Goal: Task Accomplishment & Management: Use online tool/utility

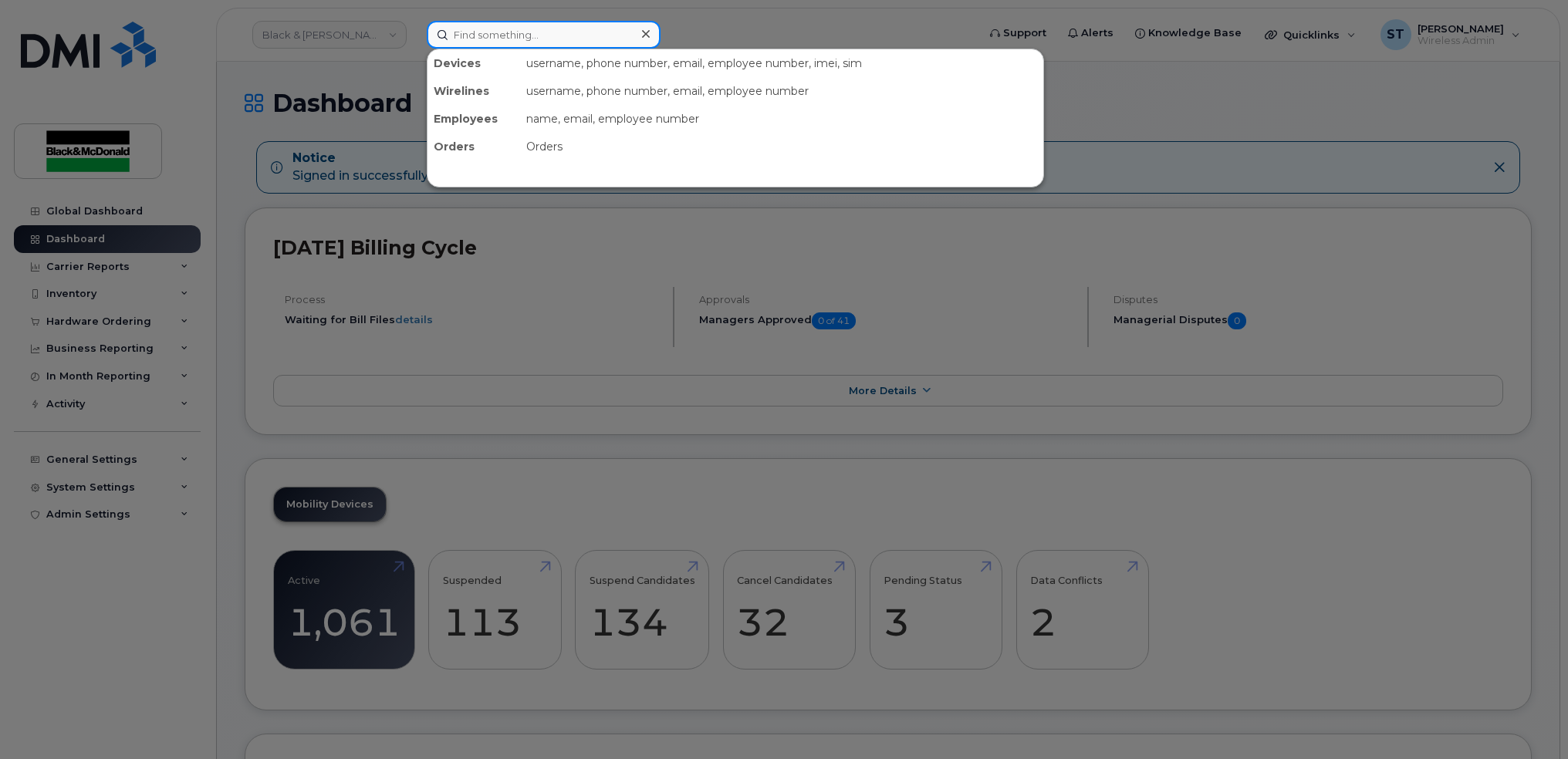
click at [564, 45] on input at bounding box center [543, 34] width 234 height 28
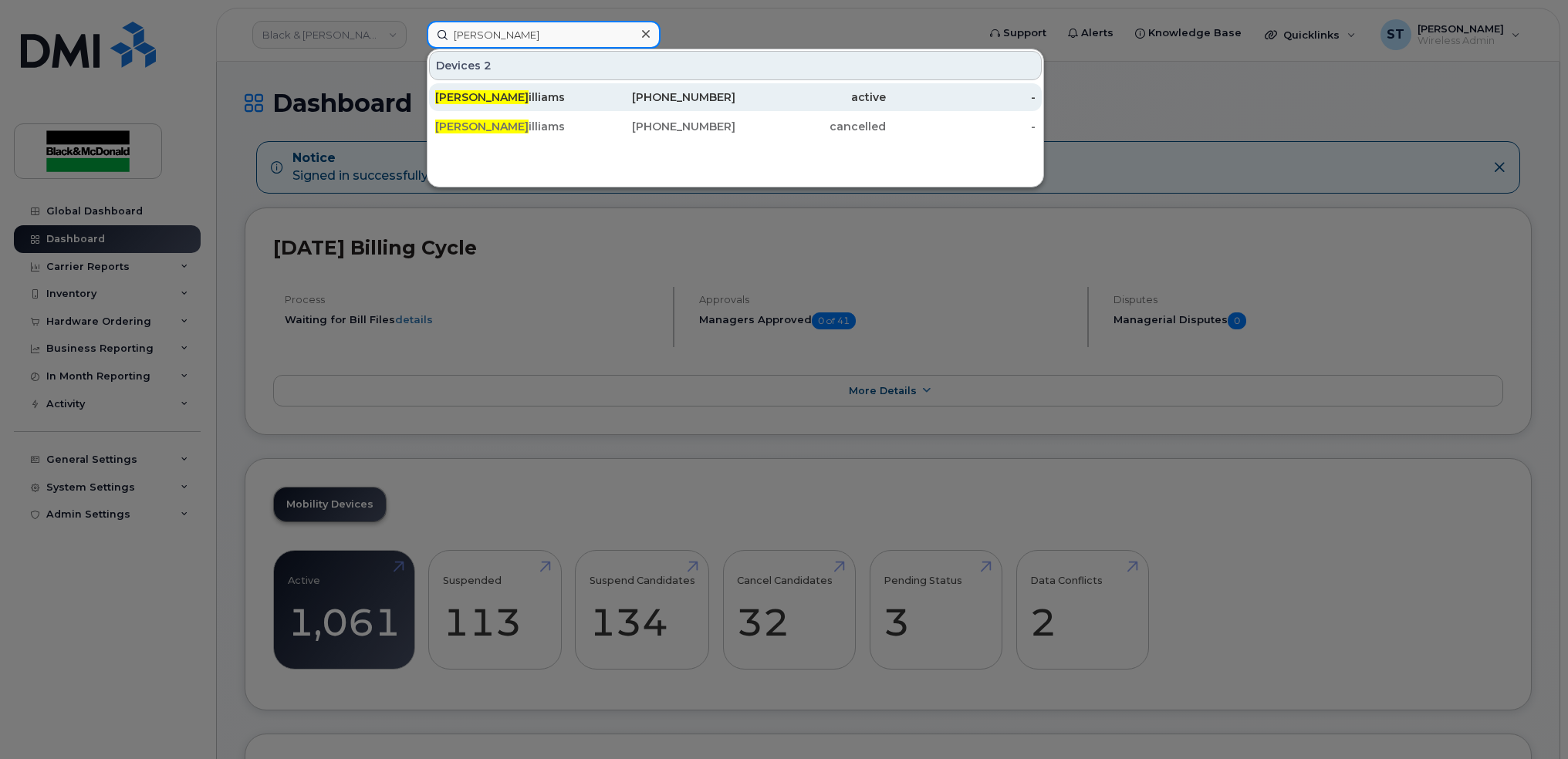
type input "TIM W"
click at [736, 107] on div "437-297-4816" at bounding box center [811, 97] width 150 height 28
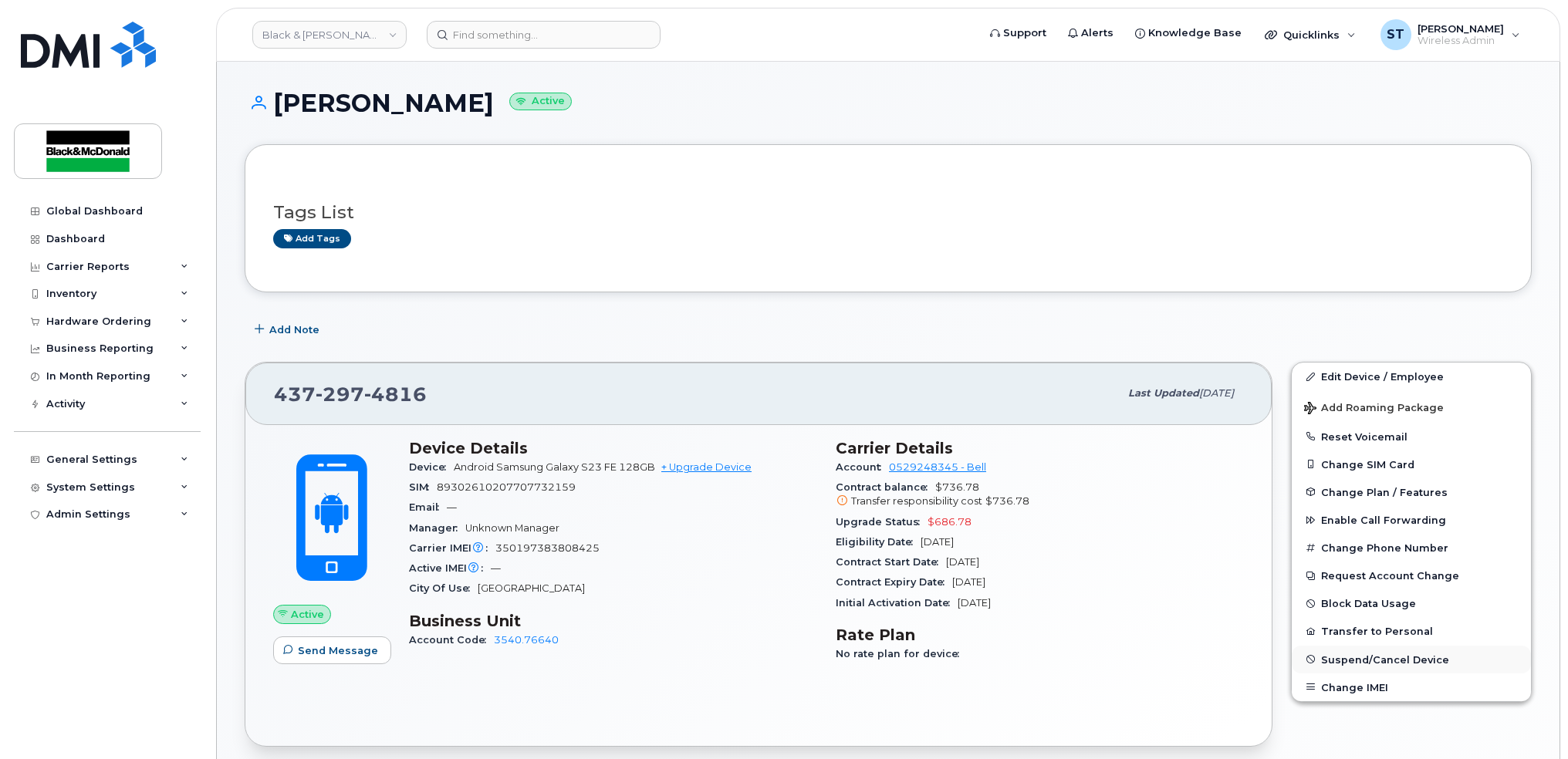
click at [1408, 649] on button "Suspend/Cancel Device" at bounding box center [1412, 659] width 239 height 28
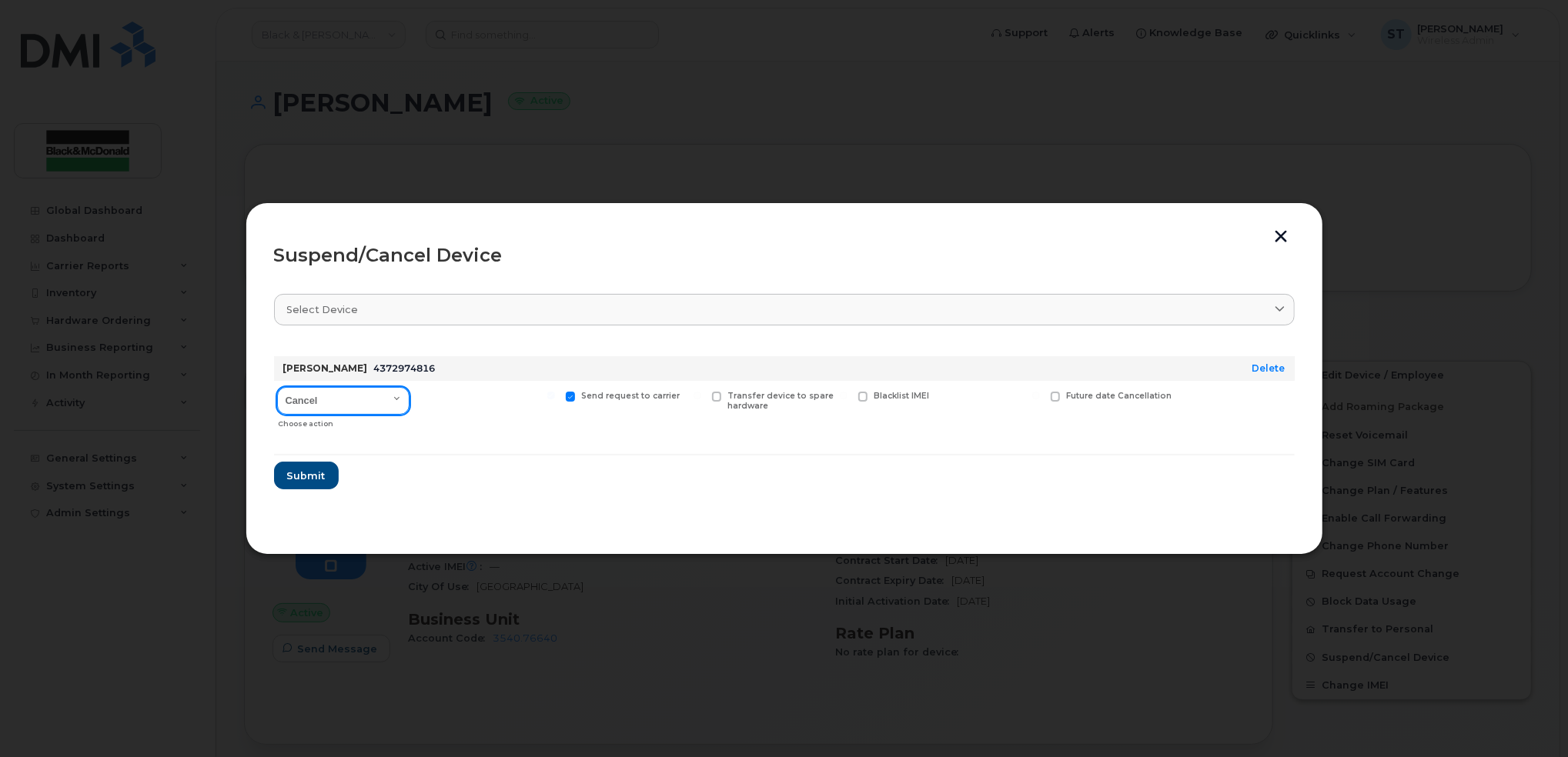
click at [292, 404] on select "Cancel Suspend - Extend Suspension Suspend - Reduced Rate Suspend - Full Rate S…" at bounding box center [343, 401] width 132 height 27
select select "[object Object]"
click at [277, 388] on select "Cancel Suspend - Extend Suspension Suspend - Reduced Rate Suspend - Full Rate S…" at bounding box center [343, 401] width 132 height 27
click at [310, 478] on span "Submit" at bounding box center [305, 476] width 39 height 15
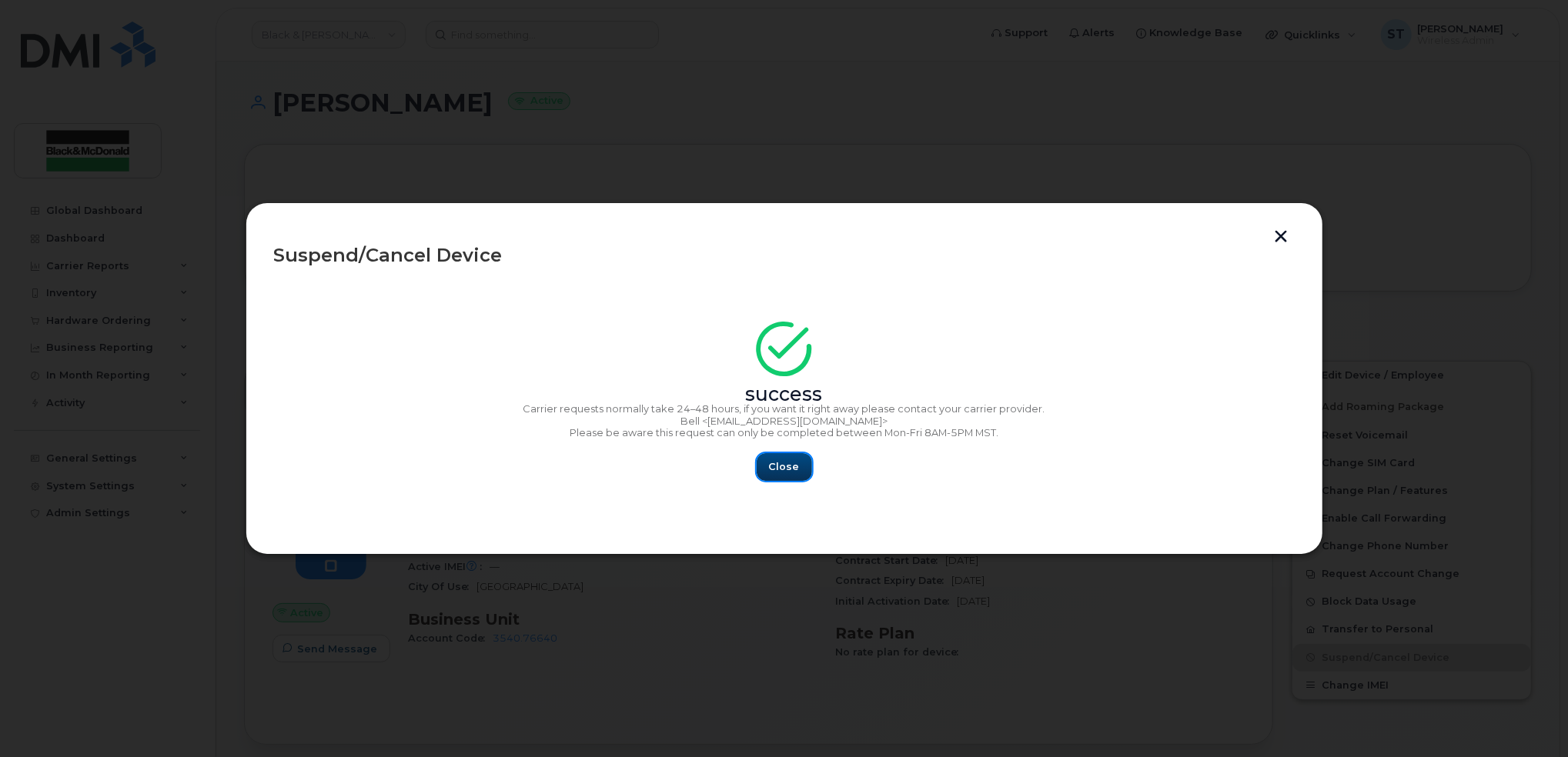
click at [789, 467] on span "Close" at bounding box center [784, 466] width 31 height 15
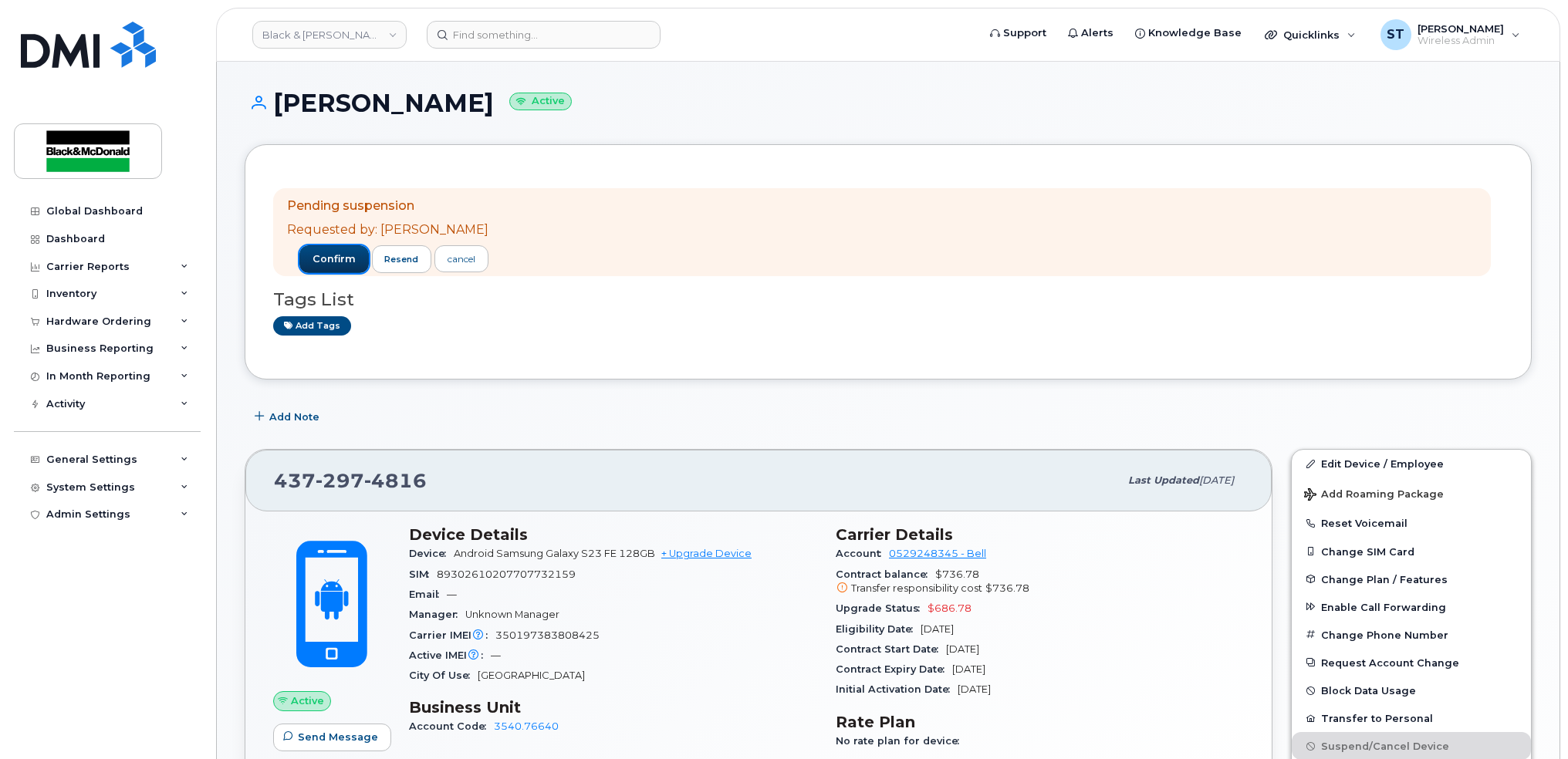
click at [327, 256] on span "confirm" at bounding box center [334, 260] width 43 height 14
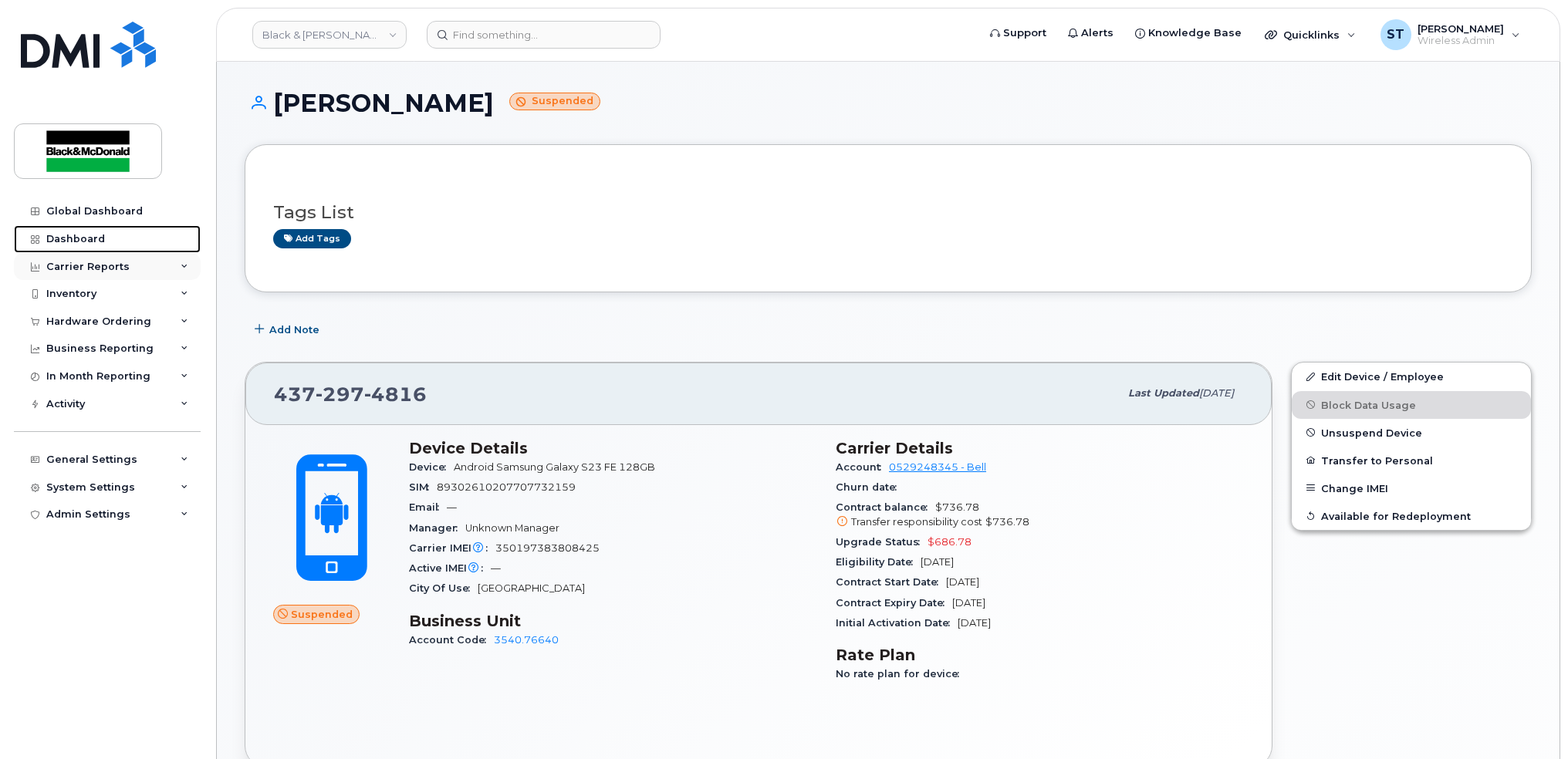
drag, startPoint x: 66, startPoint y: 238, endPoint x: 85, endPoint y: 252, distance: 23.6
click at [66, 238] on div "Dashboard" at bounding box center [76, 239] width 58 height 12
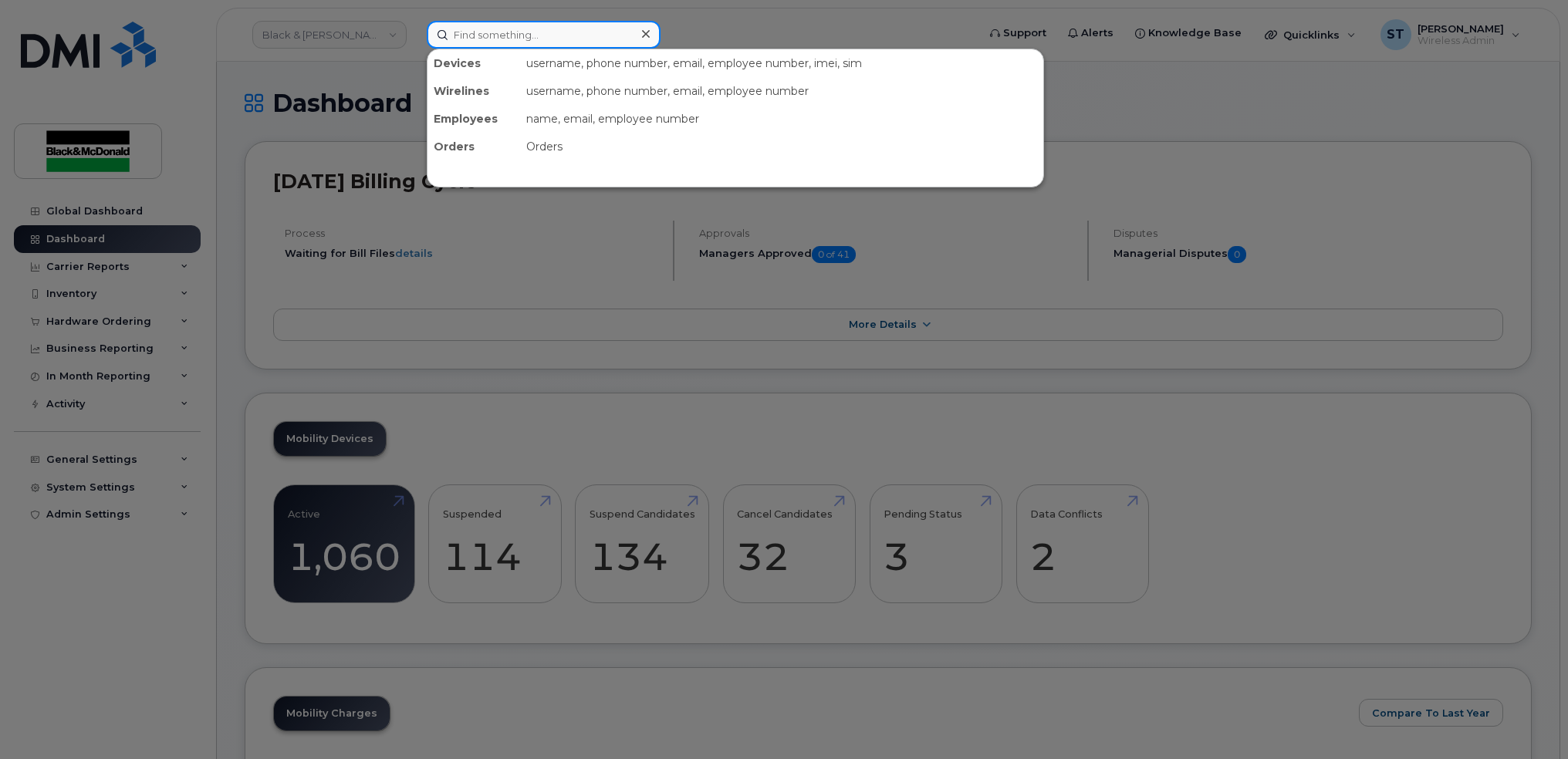
click at [471, 29] on input at bounding box center [543, 34] width 234 height 28
paste input "4166782410"
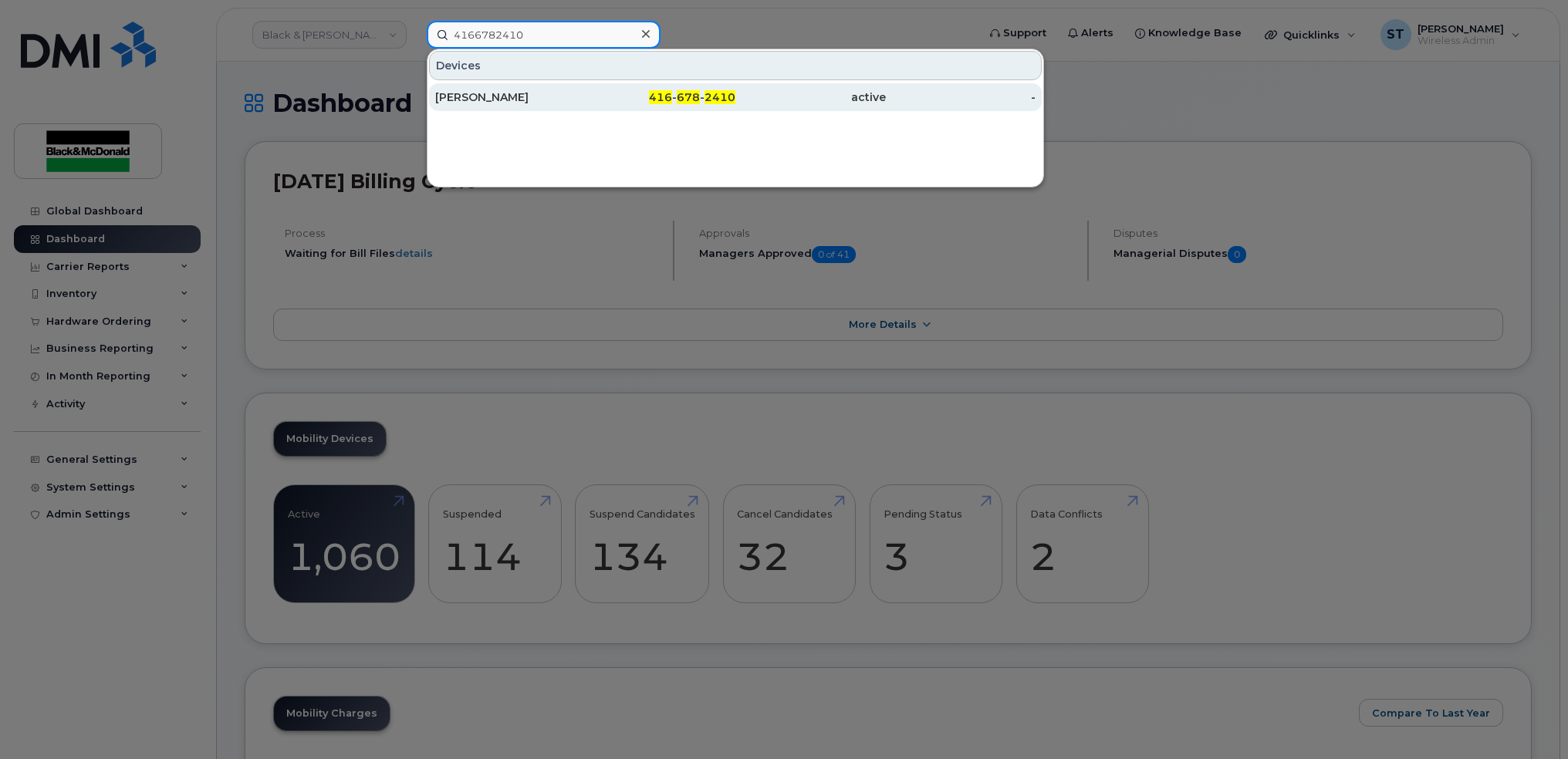
type input "4166782410"
click at [499, 95] on div "[PERSON_NAME]" at bounding box center [510, 97] width 150 height 15
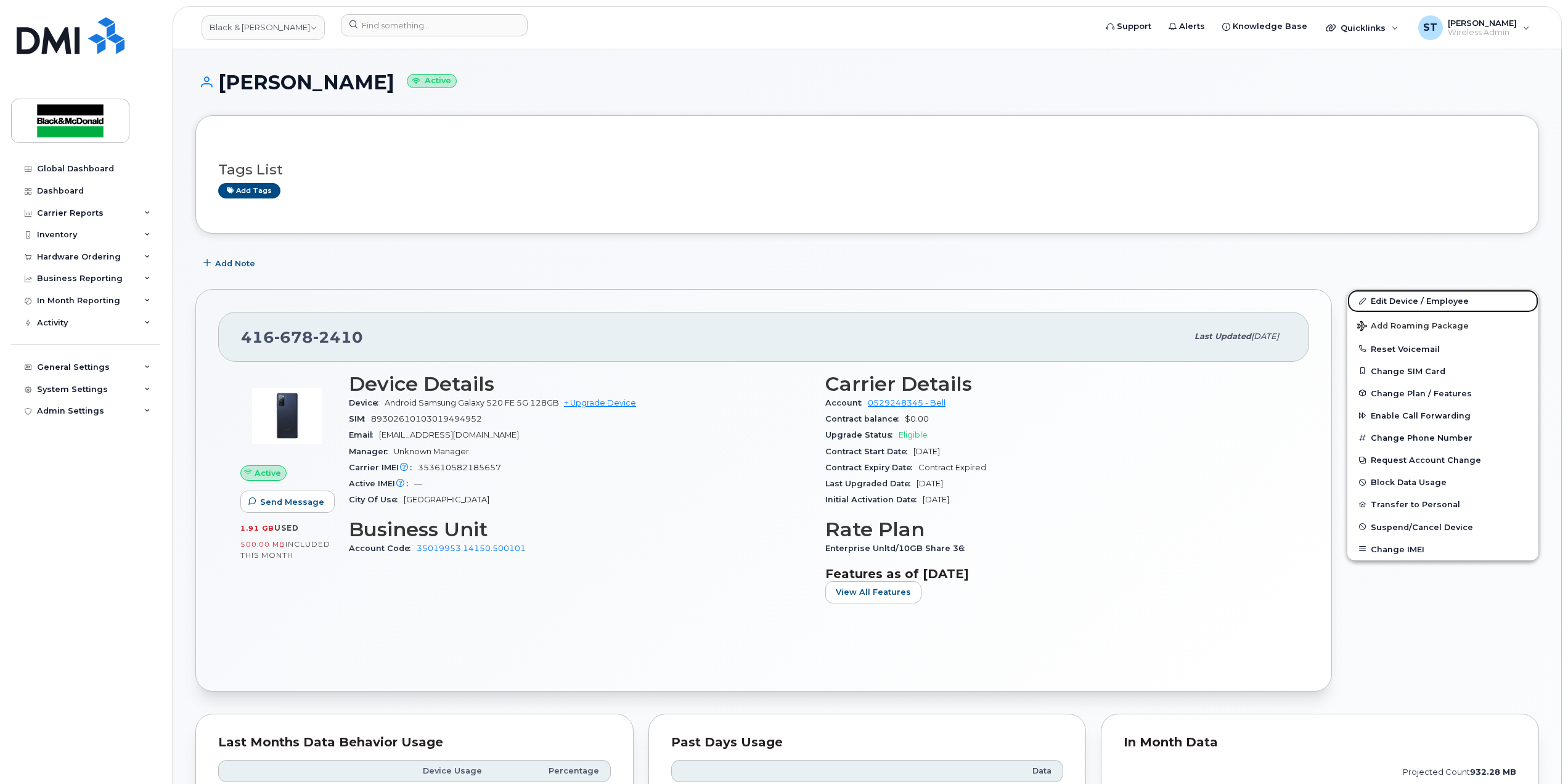
drag, startPoint x: 1473, startPoint y: 310, endPoint x: 1221, endPoint y: 316, distance: 252.1
click at [800, 310] on link "Edit Device / Employee" at bounding box center [1442, 301] width 191 height 22
click at [800, 299] on link "Edit Device / Employee" at bounding box center [1442, 301] width 191 height 22
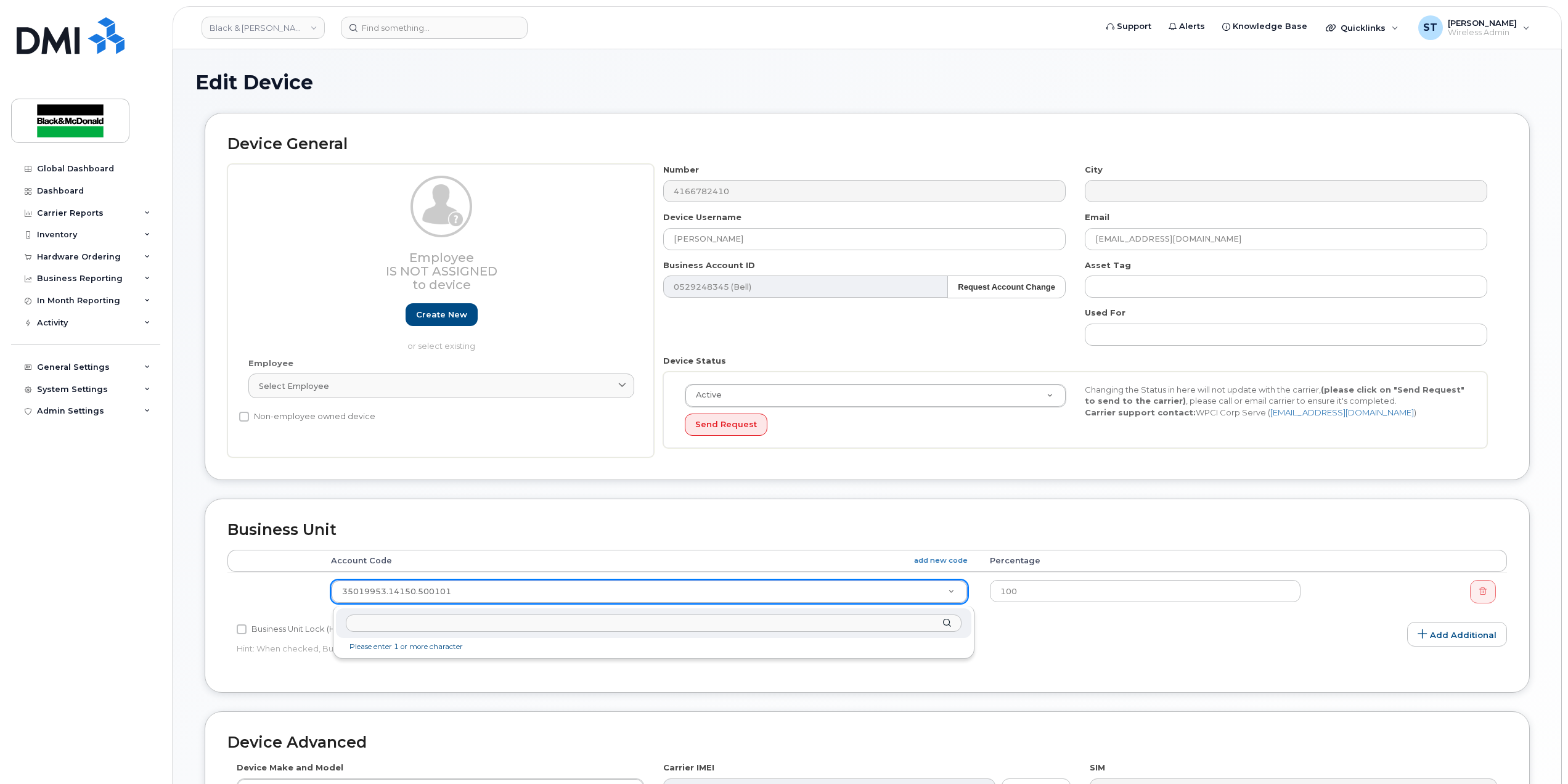
type input "42040494.14150.500106"
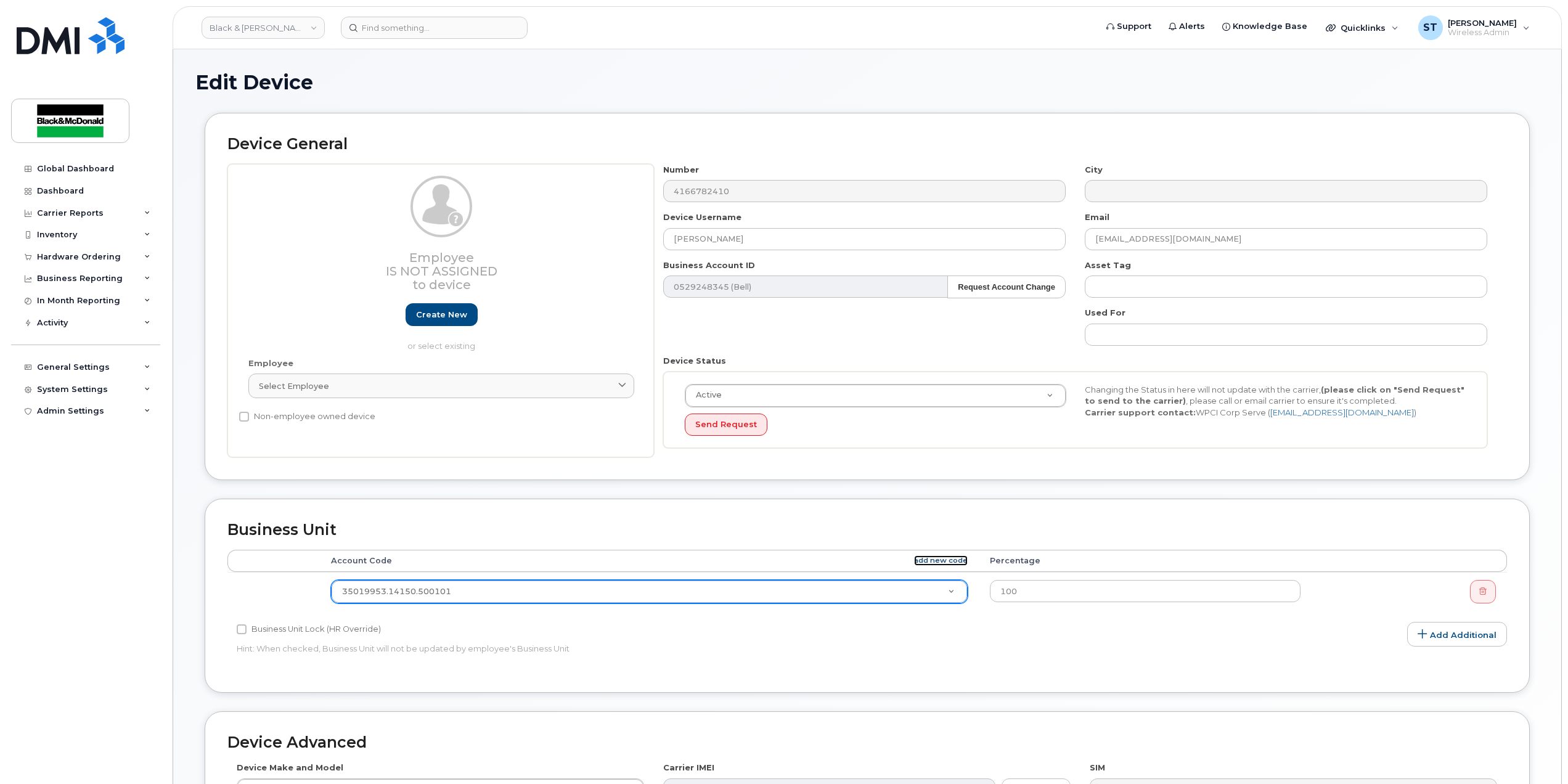
click at [942, 564] on link "add new code" at bounding box center [941, 560] width 54 height 10
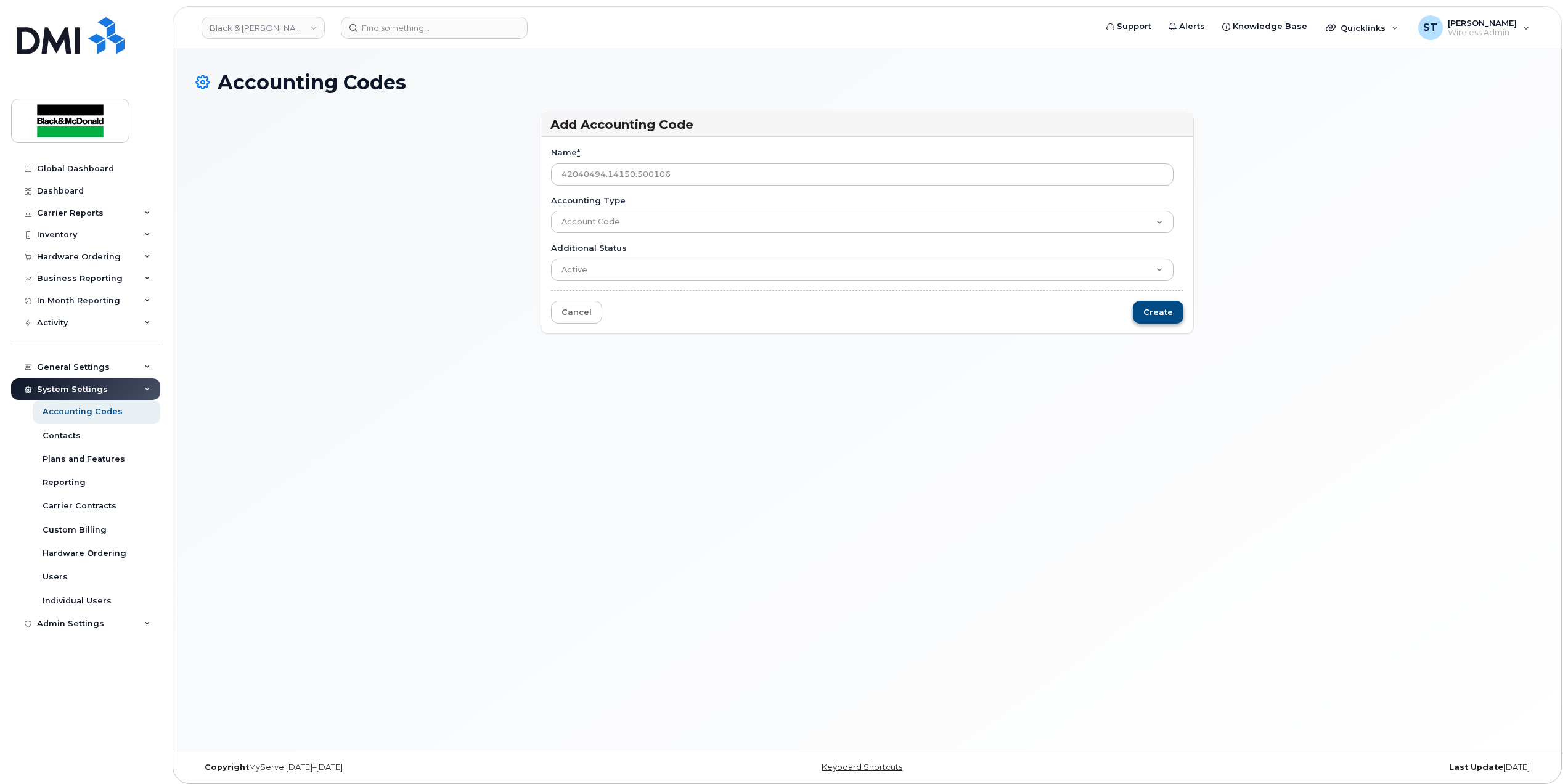
type input "42040494.14150.500106"
click at [1140, 318] on input "Create" at bounding box center [1158, 312] width 51 height 23
type input "Saving..."
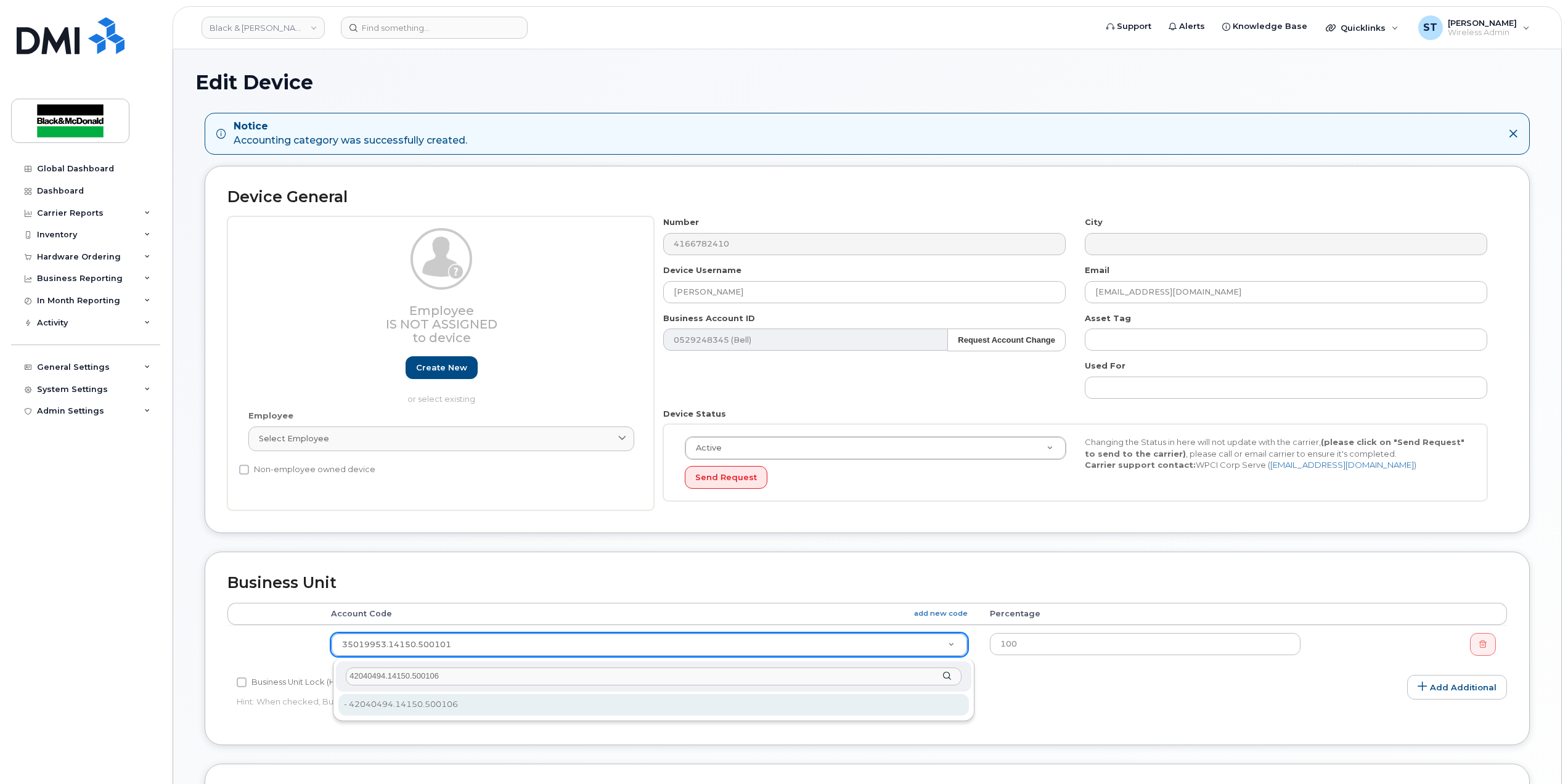
type input "42040494.14150.500106"
type input "35845061"
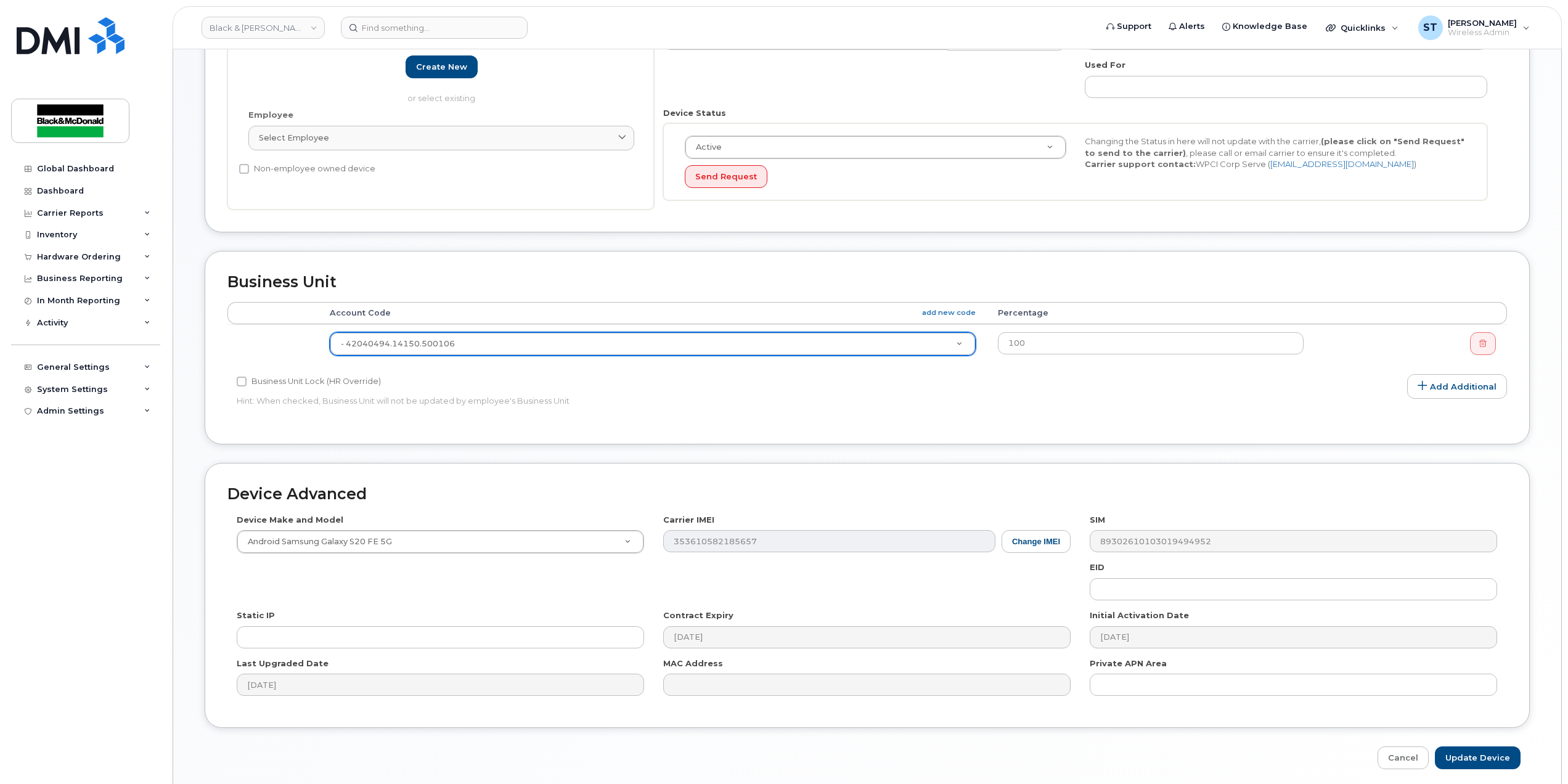
scroll to position [353, 0]
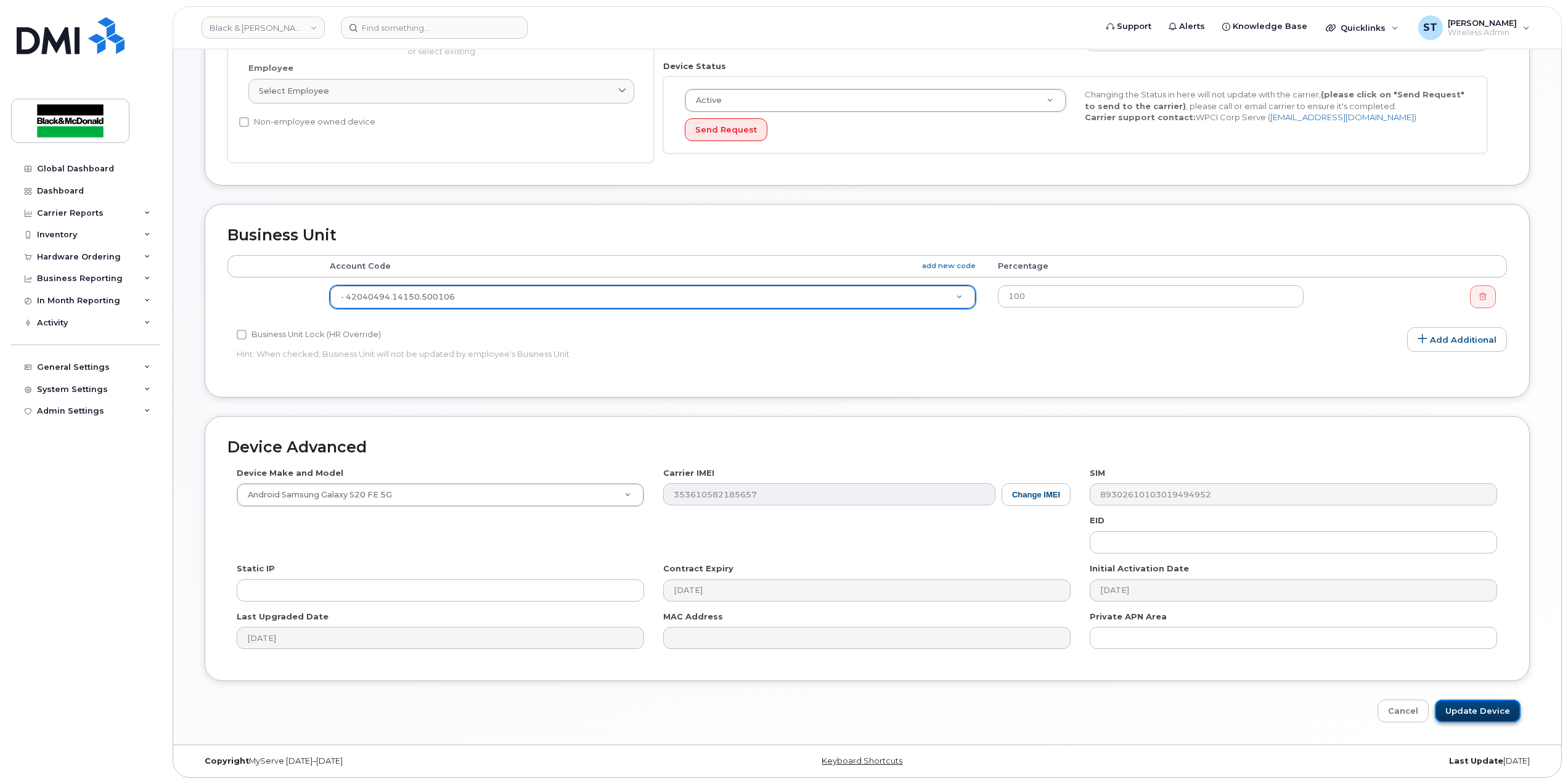
click at [1478, 713] on input "Update Device" at bounding box center [1477, 711] width 86 height 23
type input "Saving..."
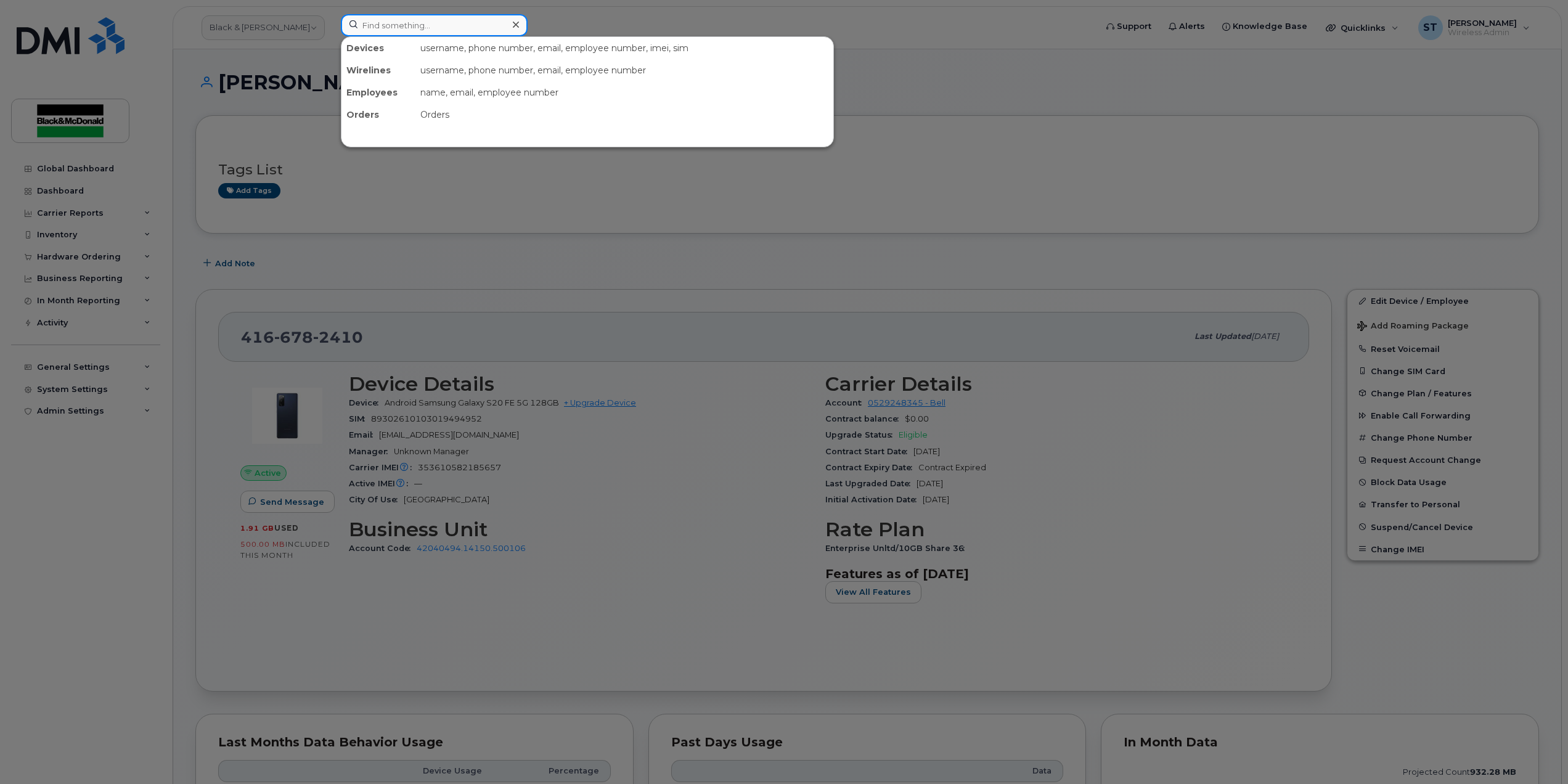
click at [442, 27] on input at bounding box center [434, 25] width 187 height 22
paste input "6472687364"
click at [433, 23] on input "6472687364" at bounding box center [434, 25] width 187 height 22
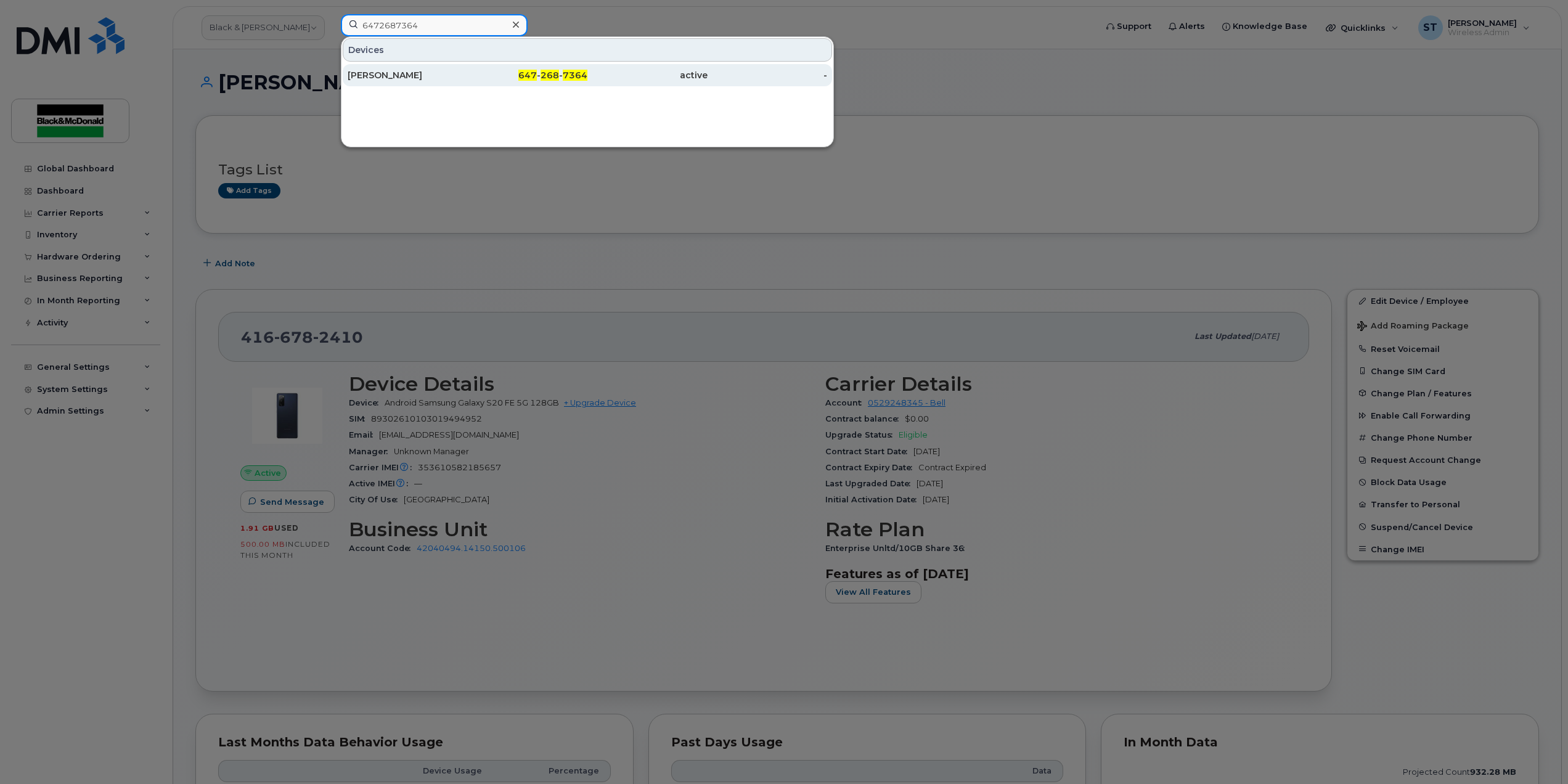
type input "6472687364"
click at [390, 73] on div "[PERSON_NAME]" at bounding box center [407, 76] width 120 height 12
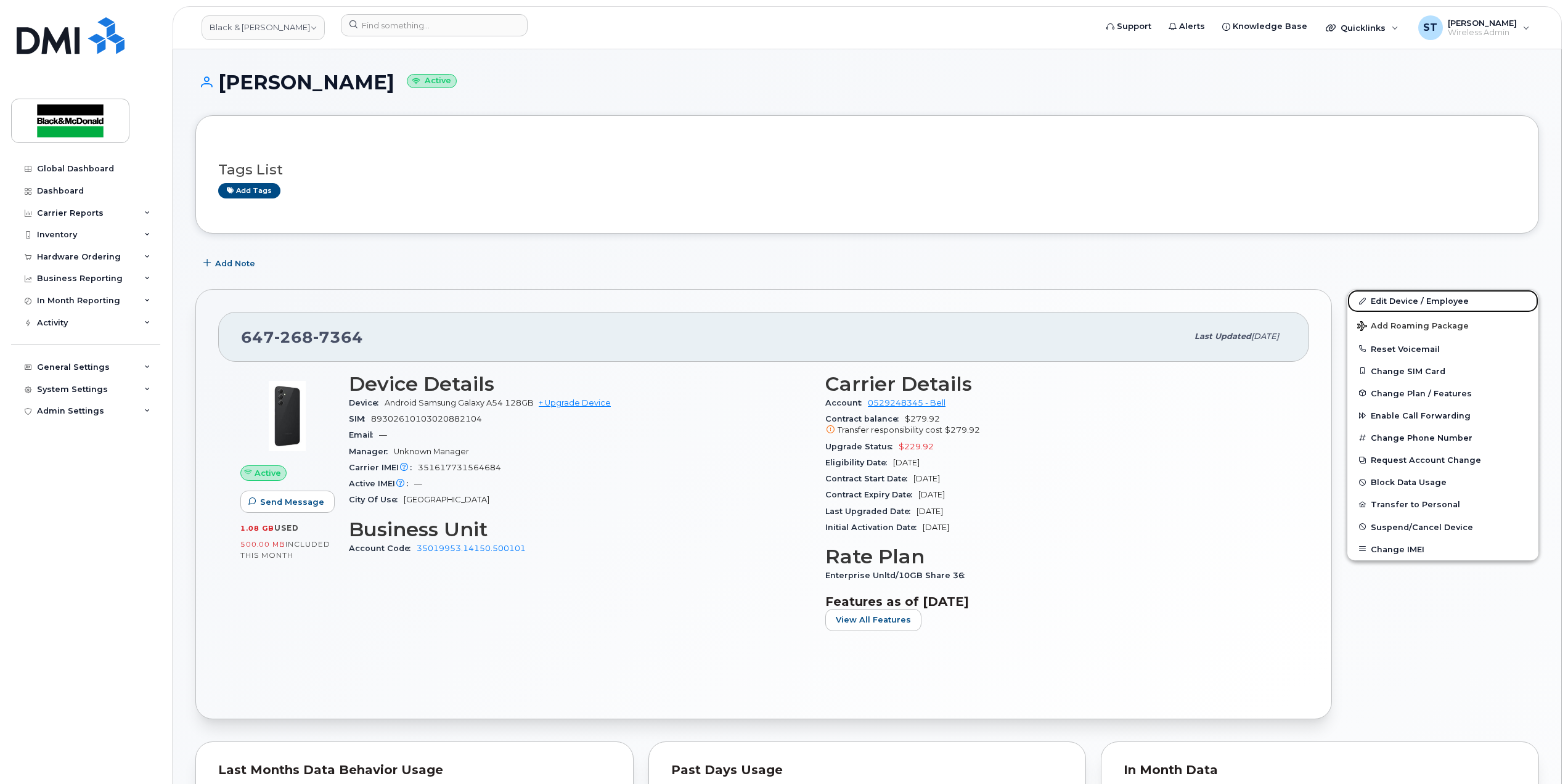
drag, startPoint x: 1383, startPoint y: 301, endPoint x: 1315, endPoint y: 321, distance: 70.9
click at [1383, 301] on link "Edit Device / Employee" at bounding box center [1442, 301] width 191 height 22
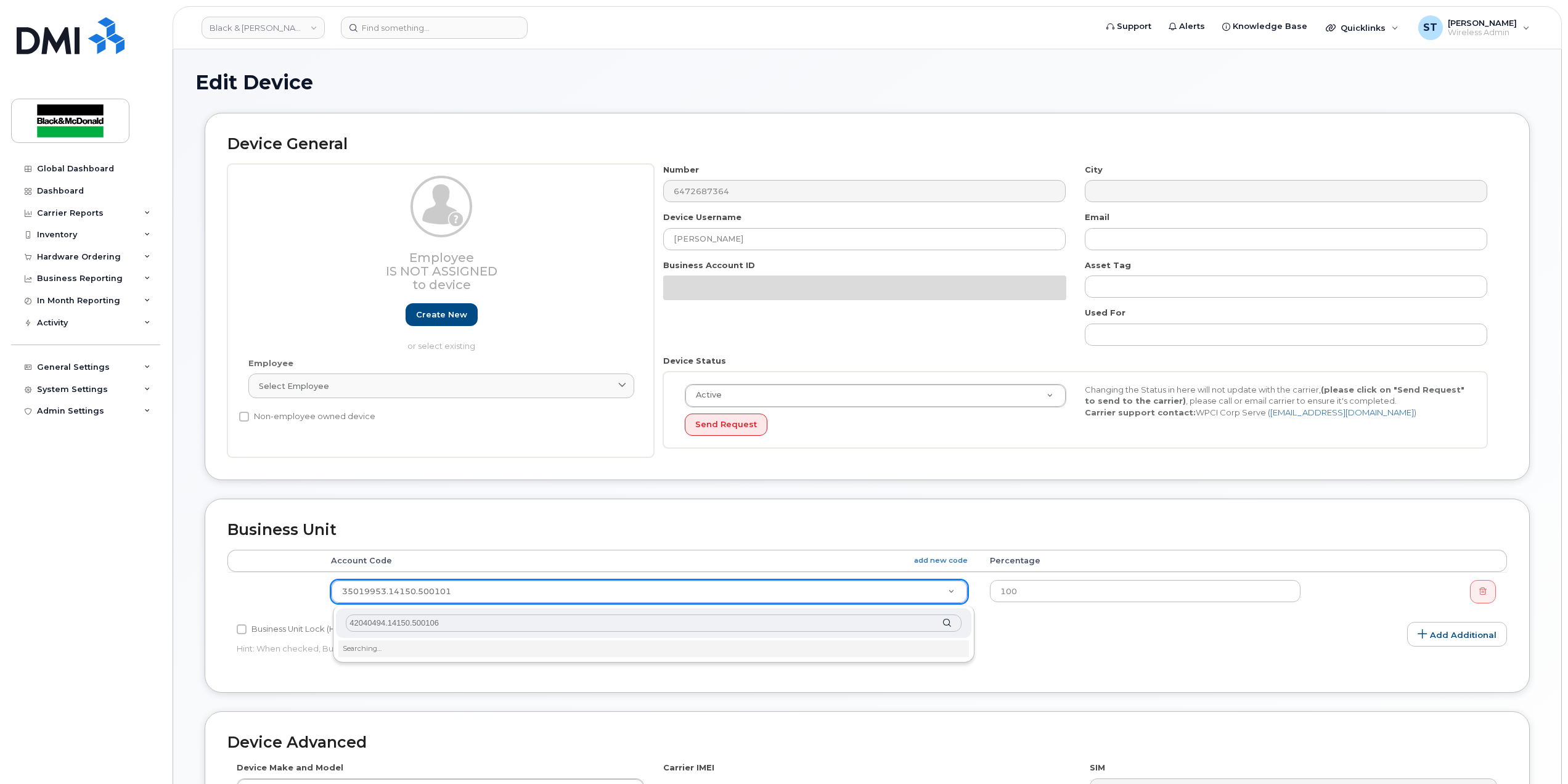
type input "42040494.14150.500106"
type input "35845061"
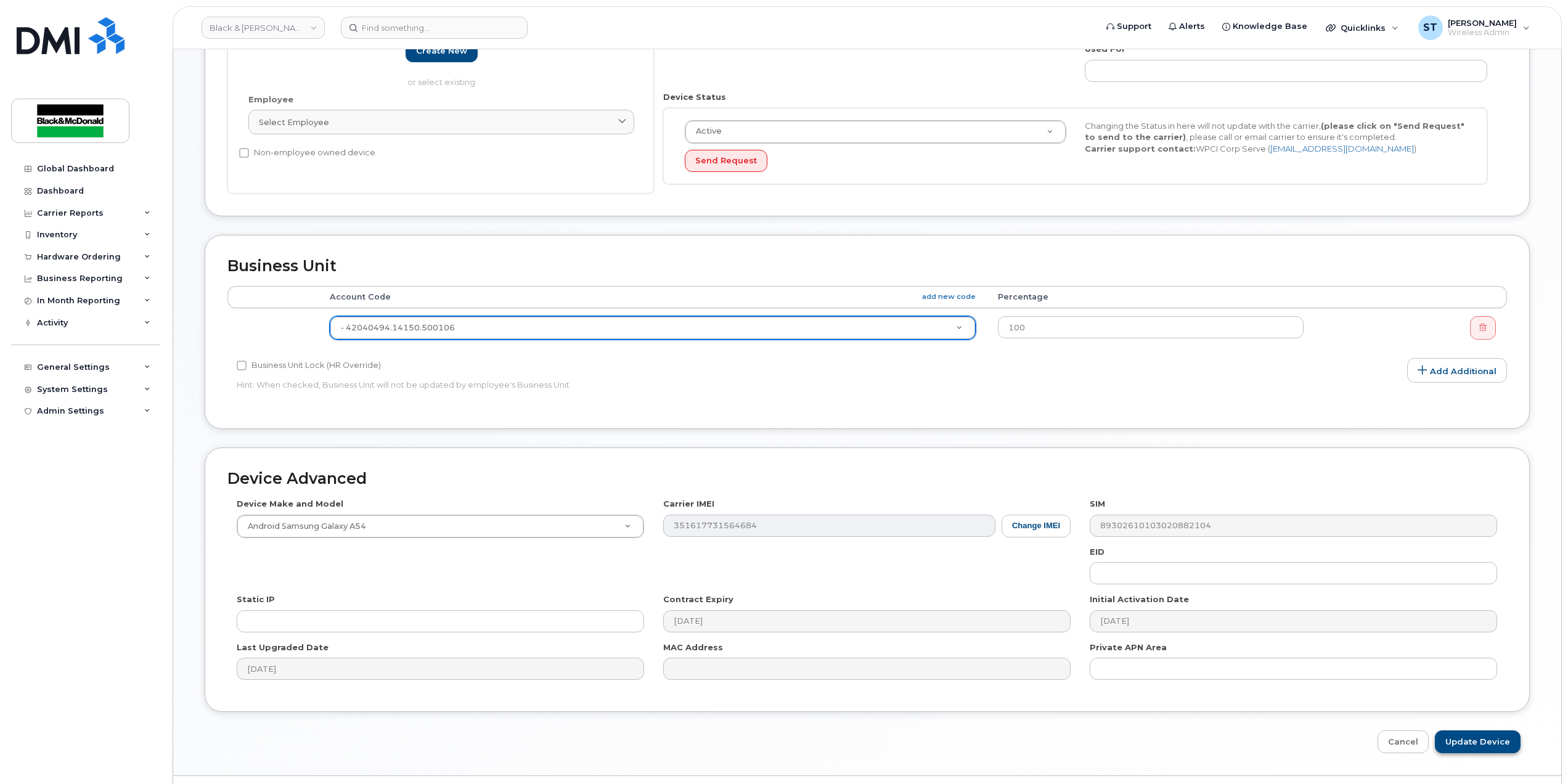
scroll to position [299, 0]
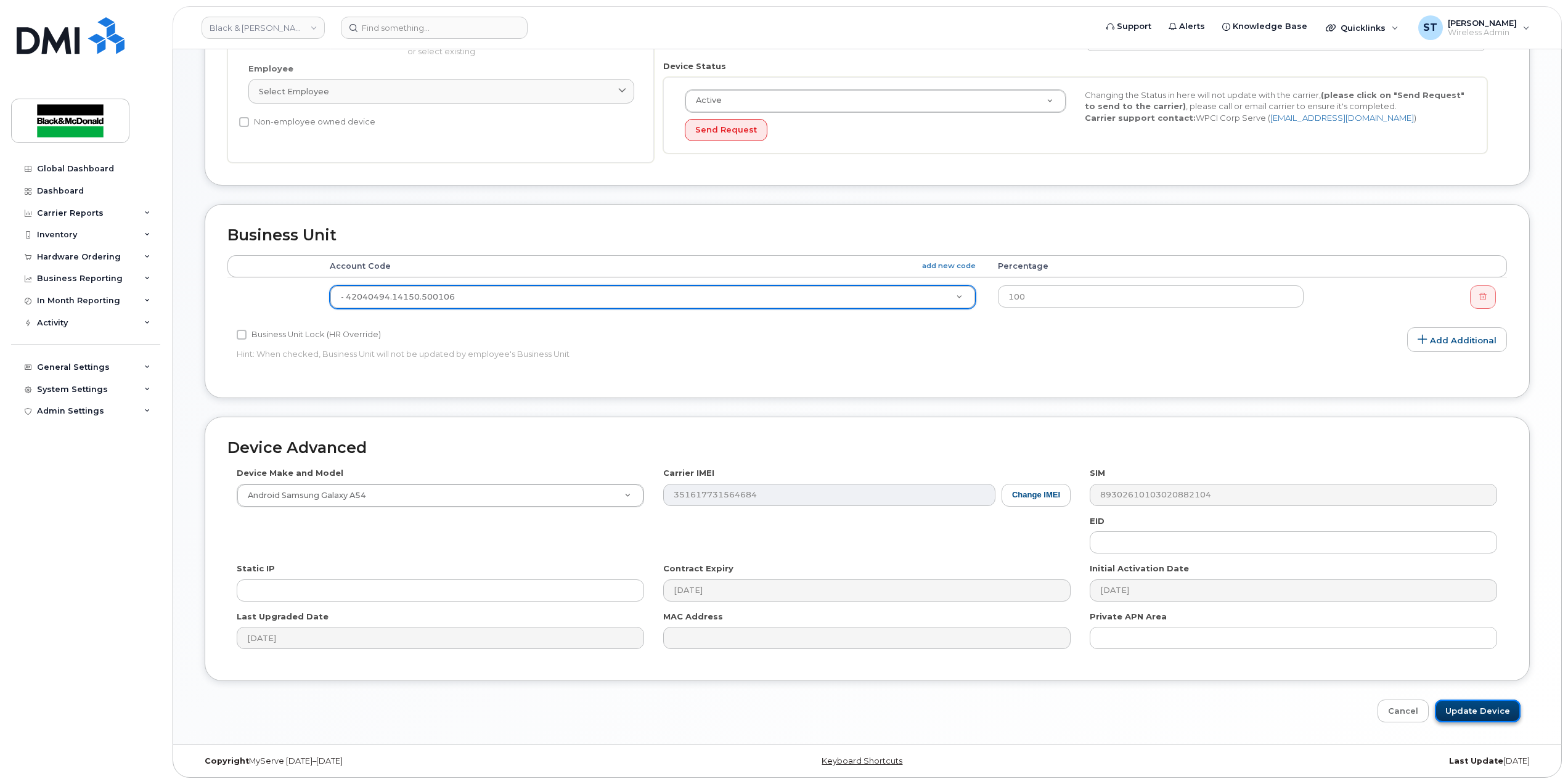
click at [1484, 717] on input "Update Device" at bounding box center [1477, 711] width 86 height 23
type input "Saving..."
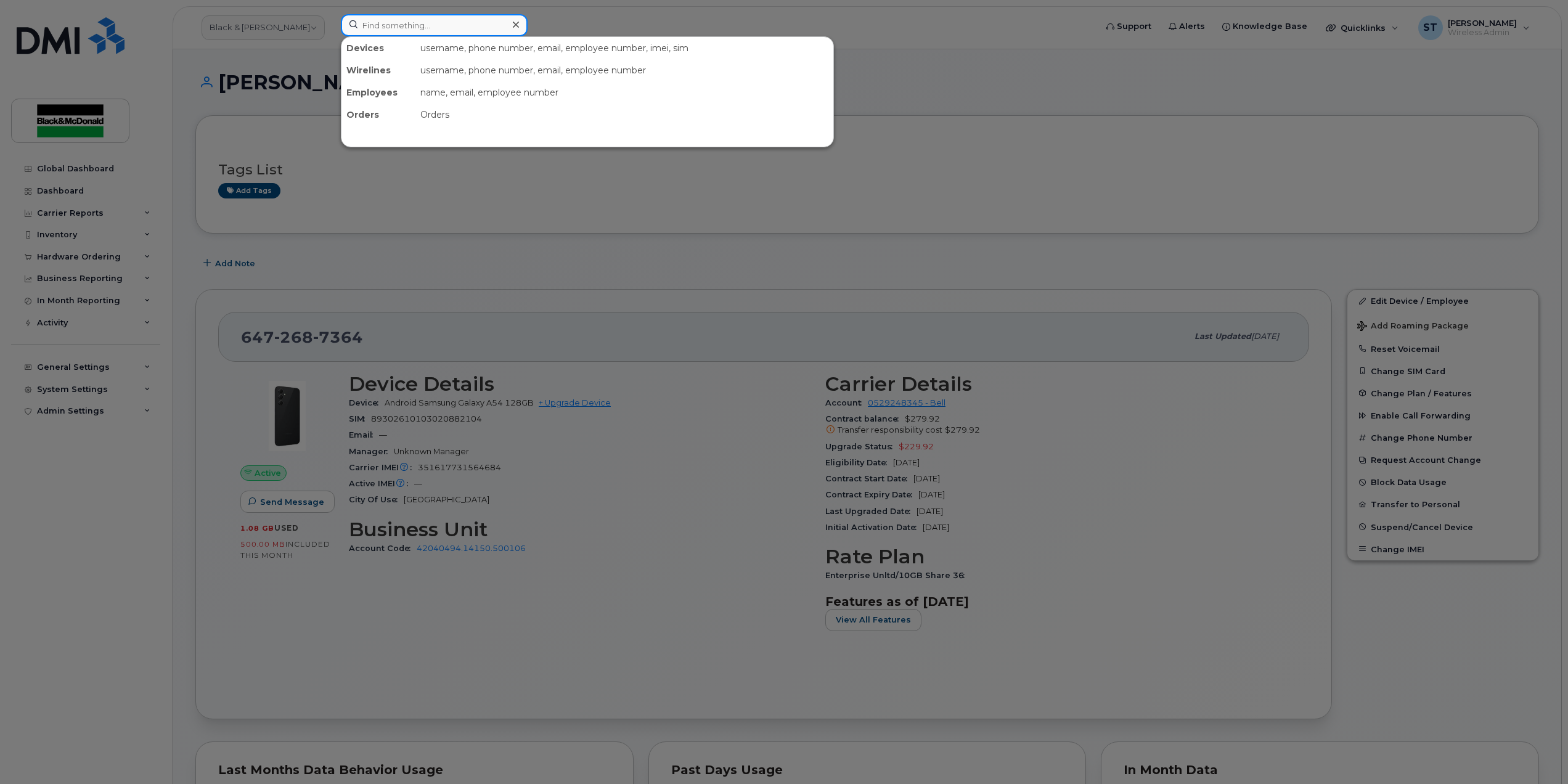
click at [383, 27] on input at bounding box center [434, 25] width 187 height 22
paste input "4379611251"
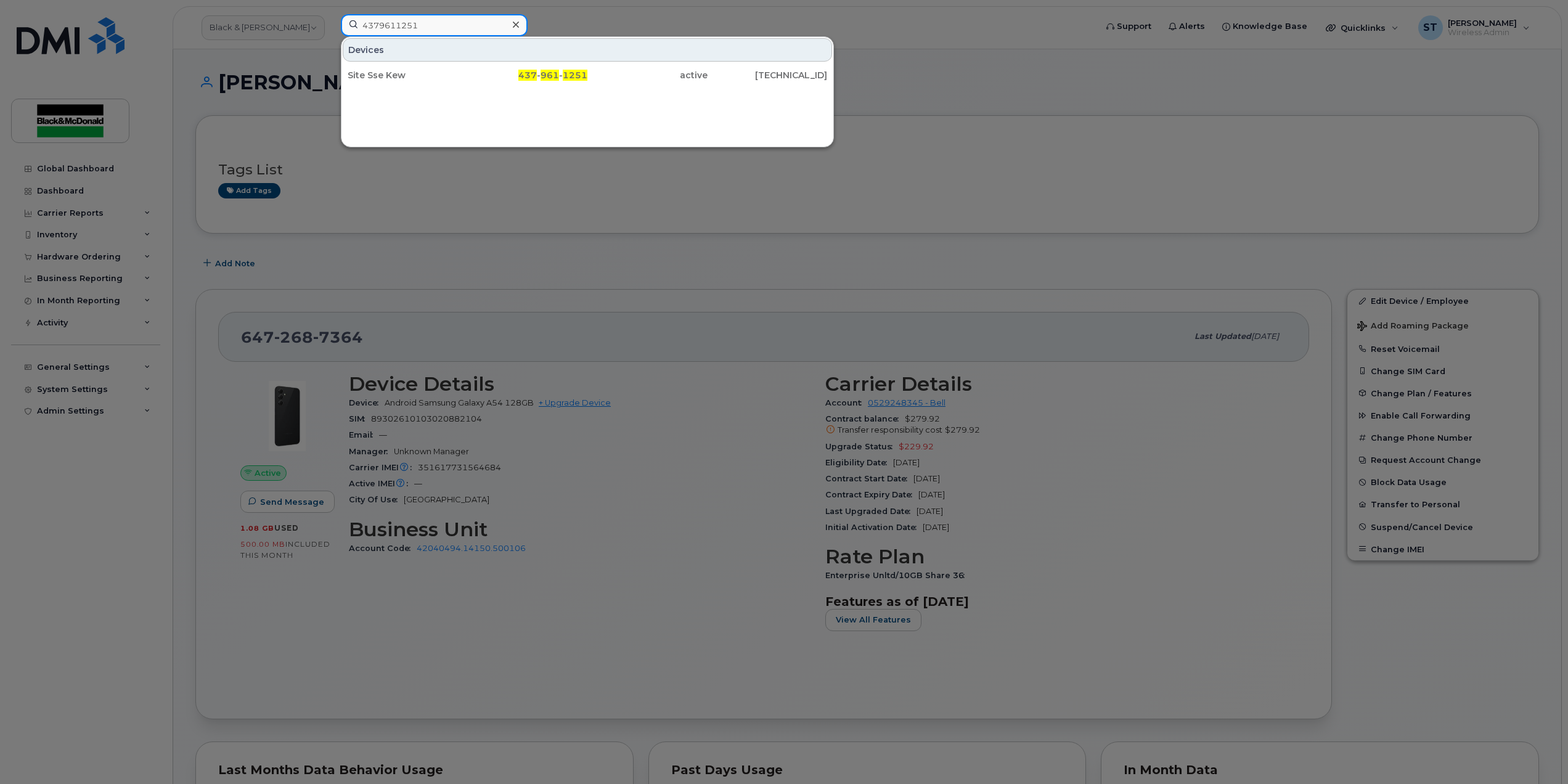
type input "4379611251"
click at [393, 76] on div "Site Sse Kew" at bounding box center [407, 76] width 120 height 12
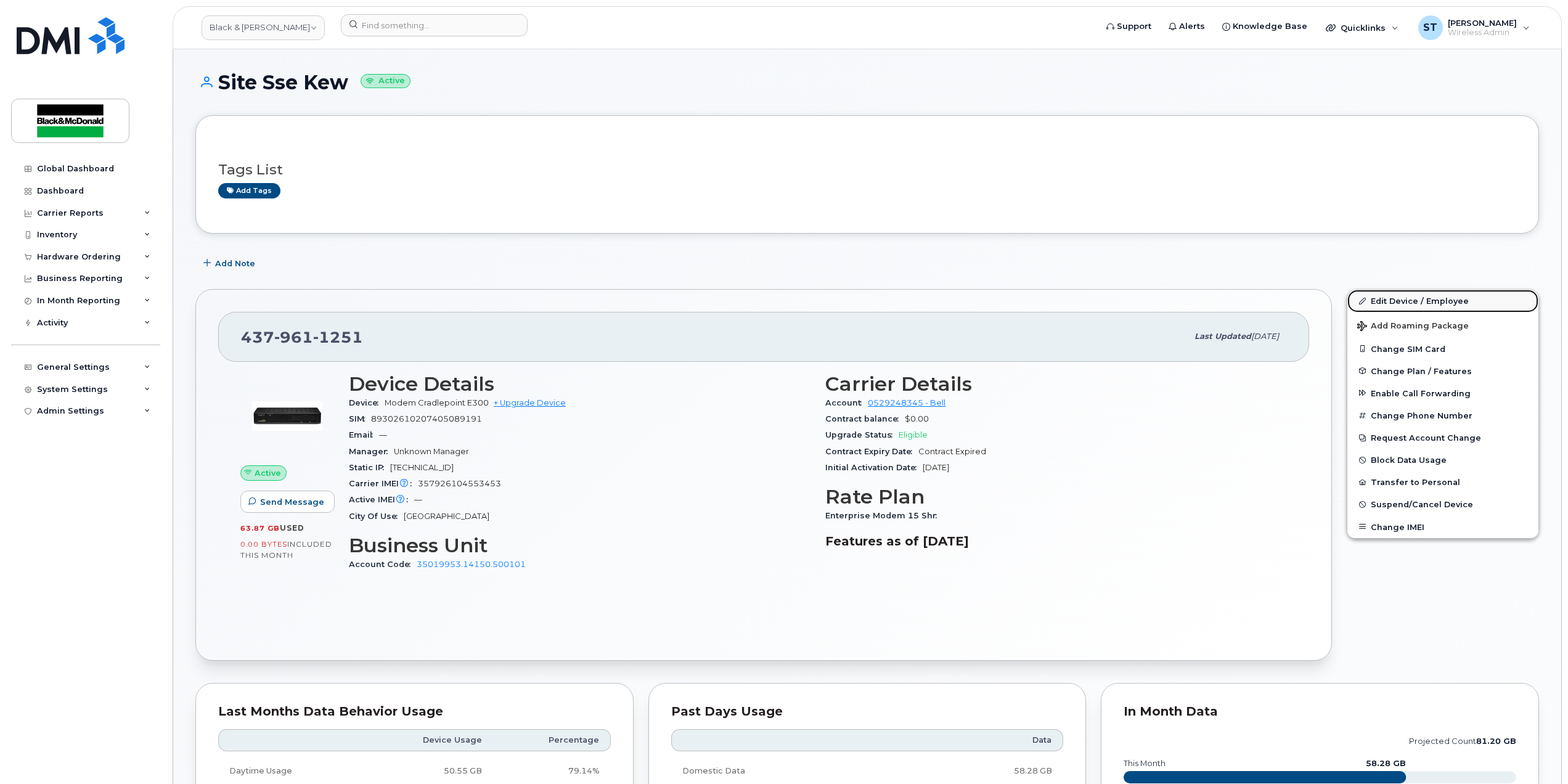
click at [1396, 304] on link "Edit Device / Employee" at bounding box center [1442, 301] width 191 height 22
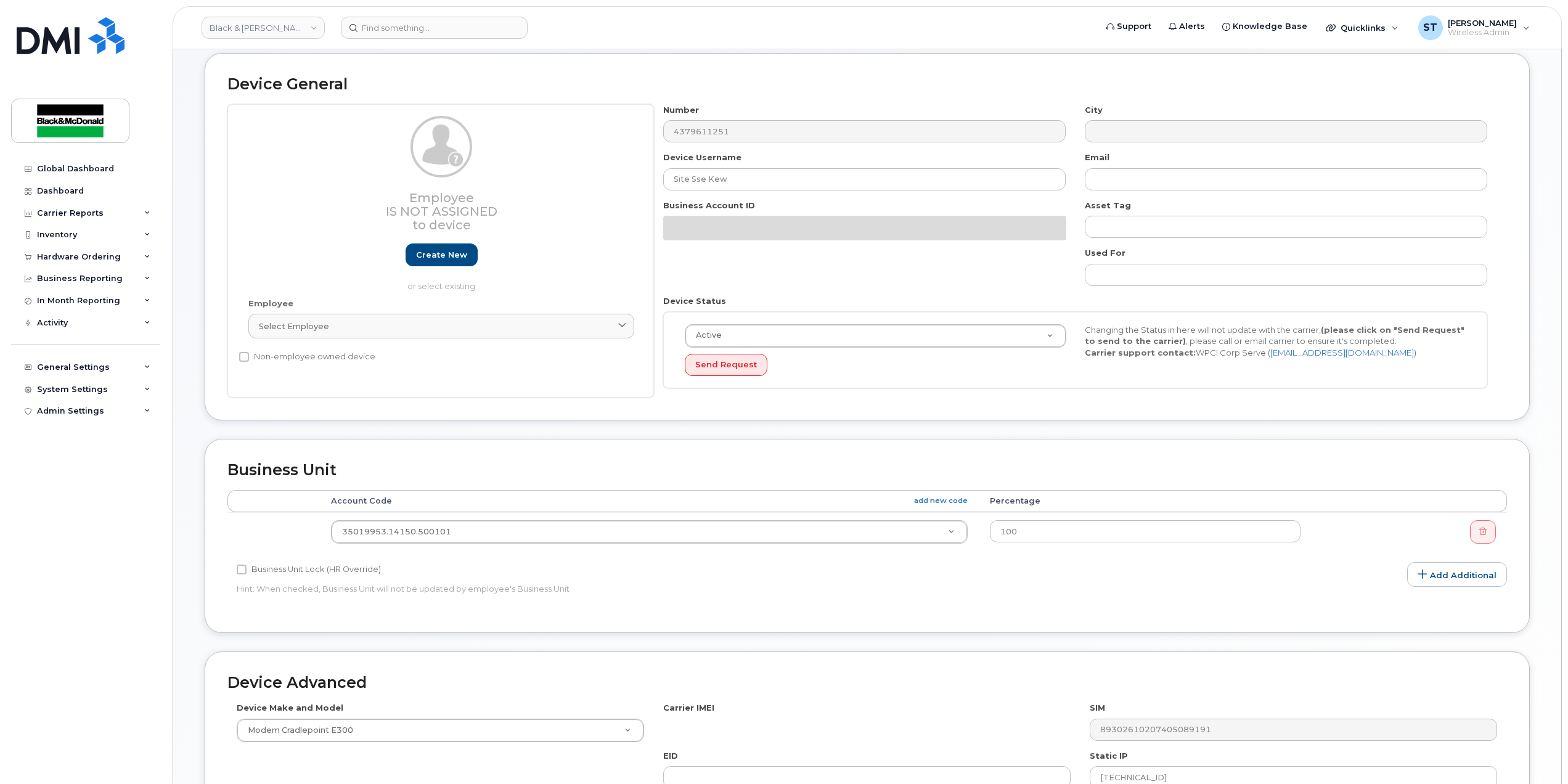
scroll to position [164, 0]
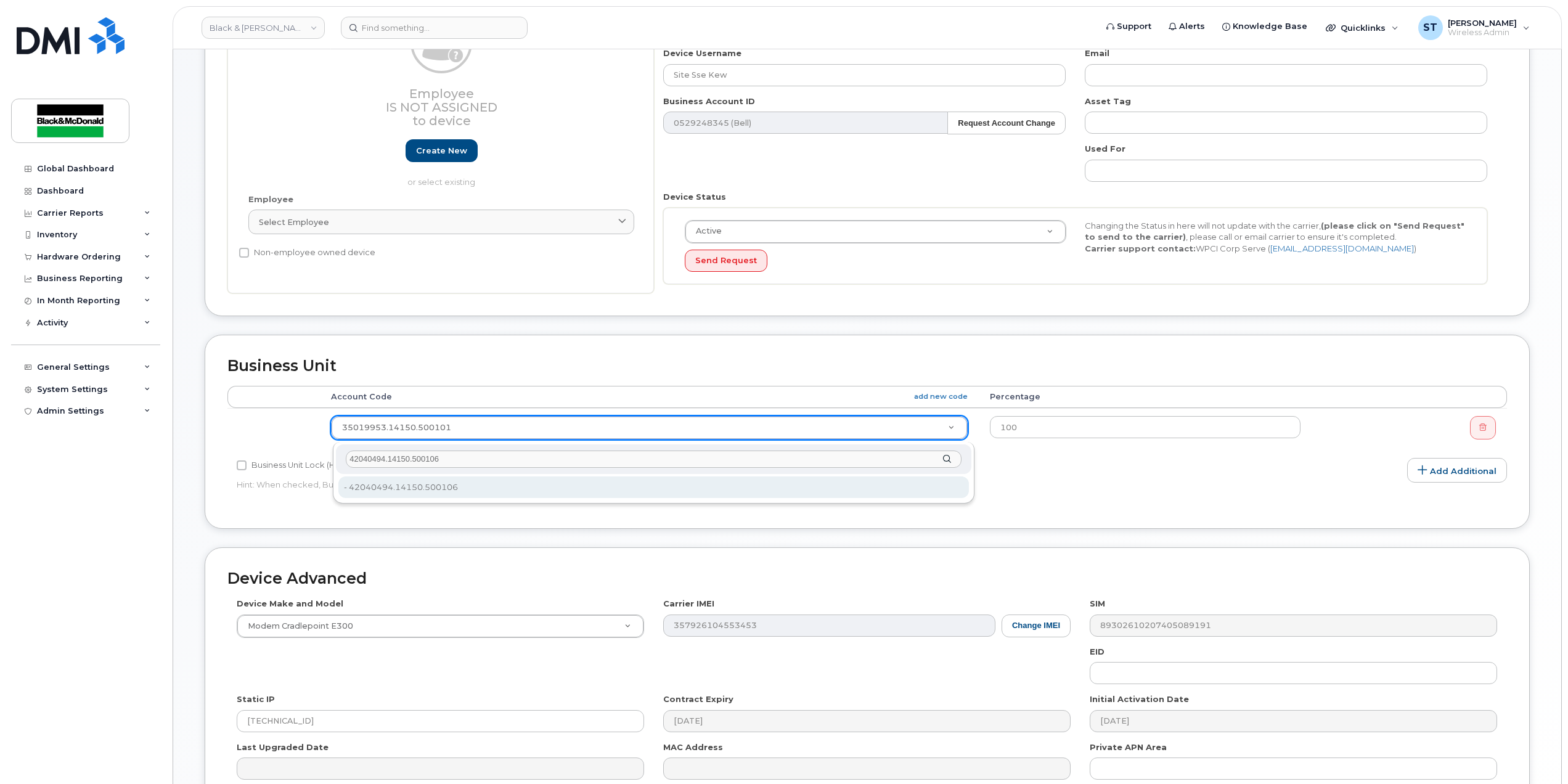
type input "42040494.14150.500106"
type input "35845061"
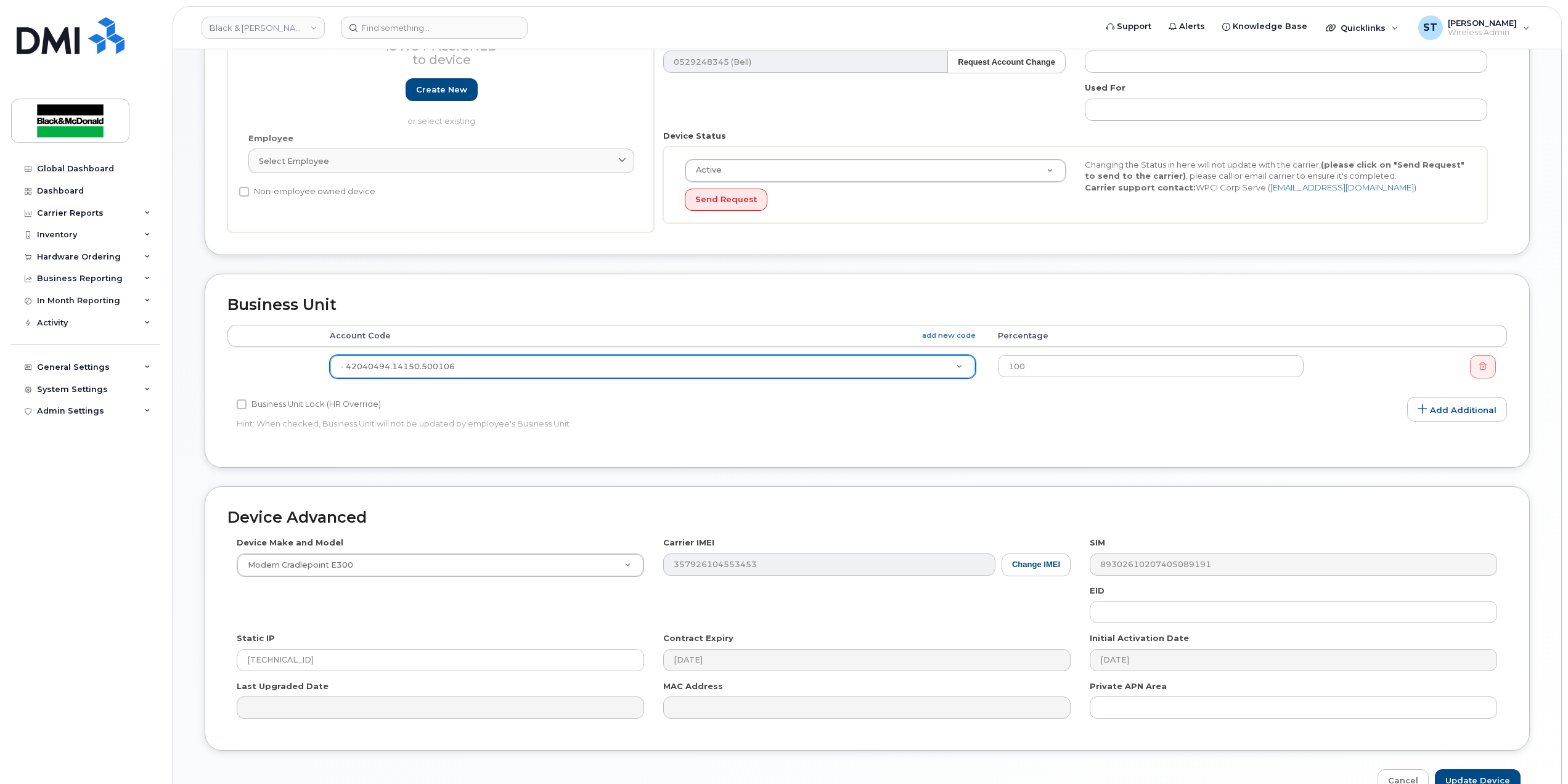
scroll to position [299, 0]
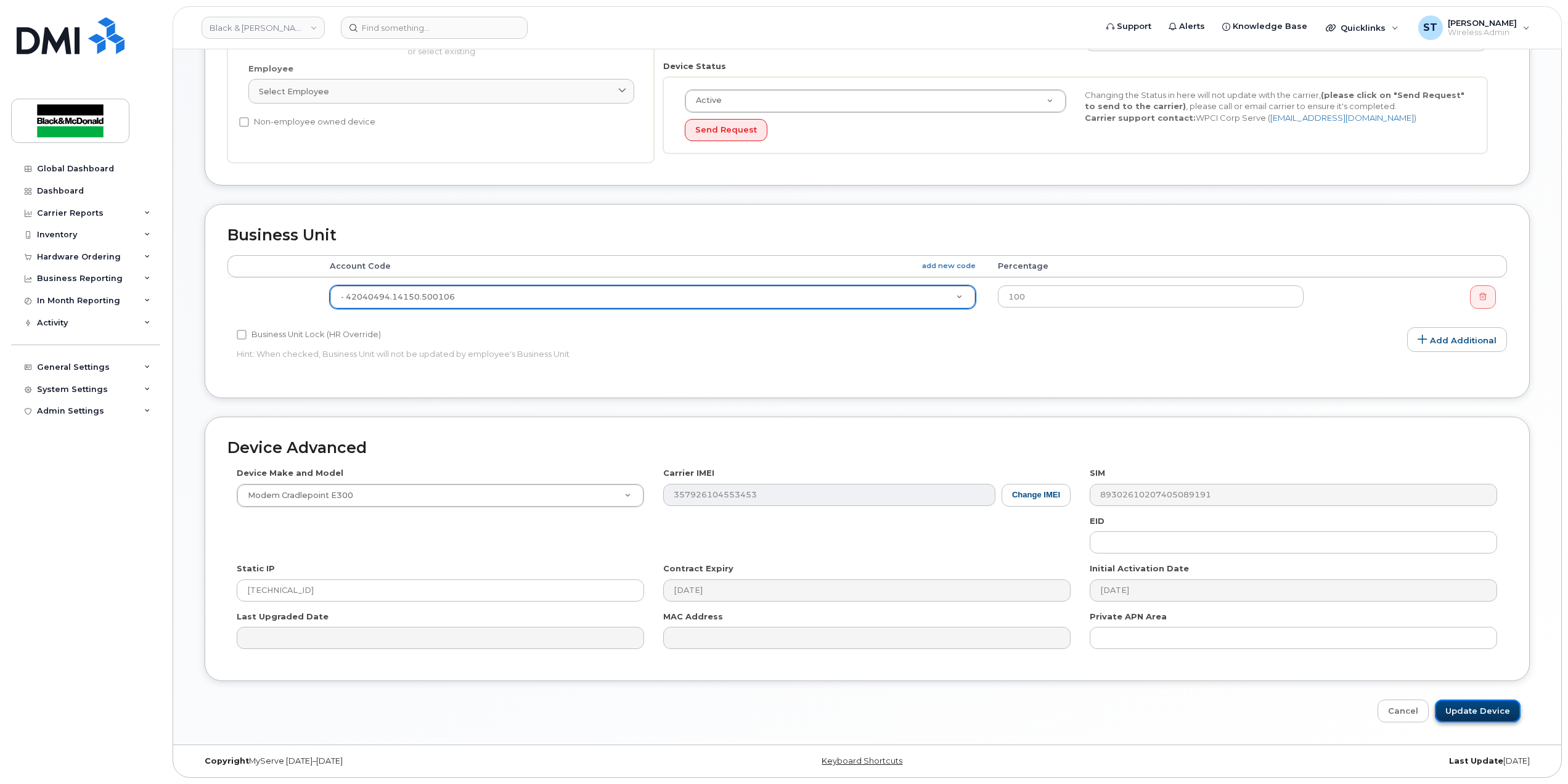
click at [1466, 710] on input "Update Device" at bounding box center [1477, 711] width 86 height 23
type input "Saving..."
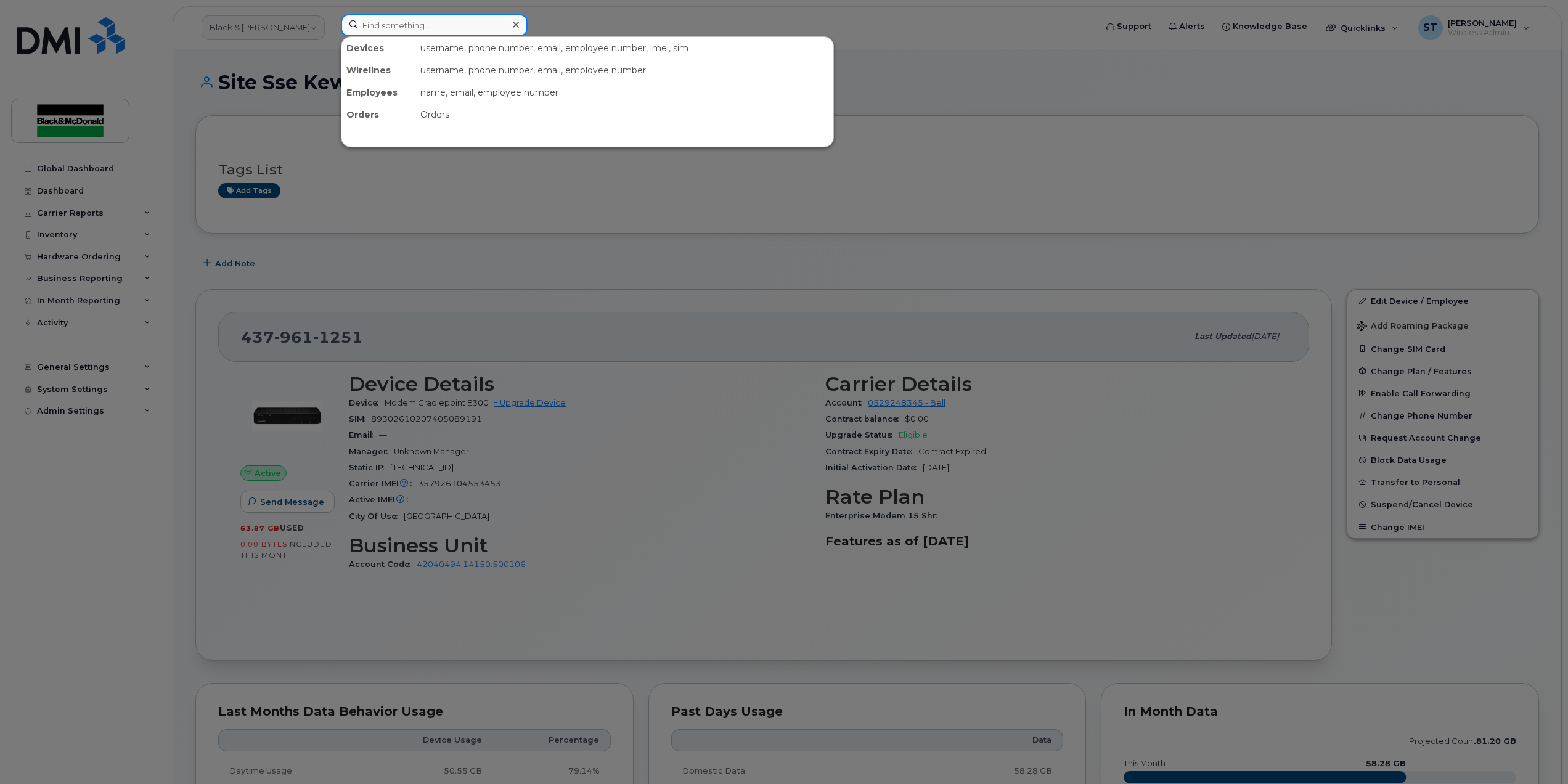
click at [406, 30] on input at bounding box center [434, 25] width 187 height 22
paste input "4165702981"
click at [474, 26] on input "4165702981" at bounding box center [434, 25] width 187 height 22
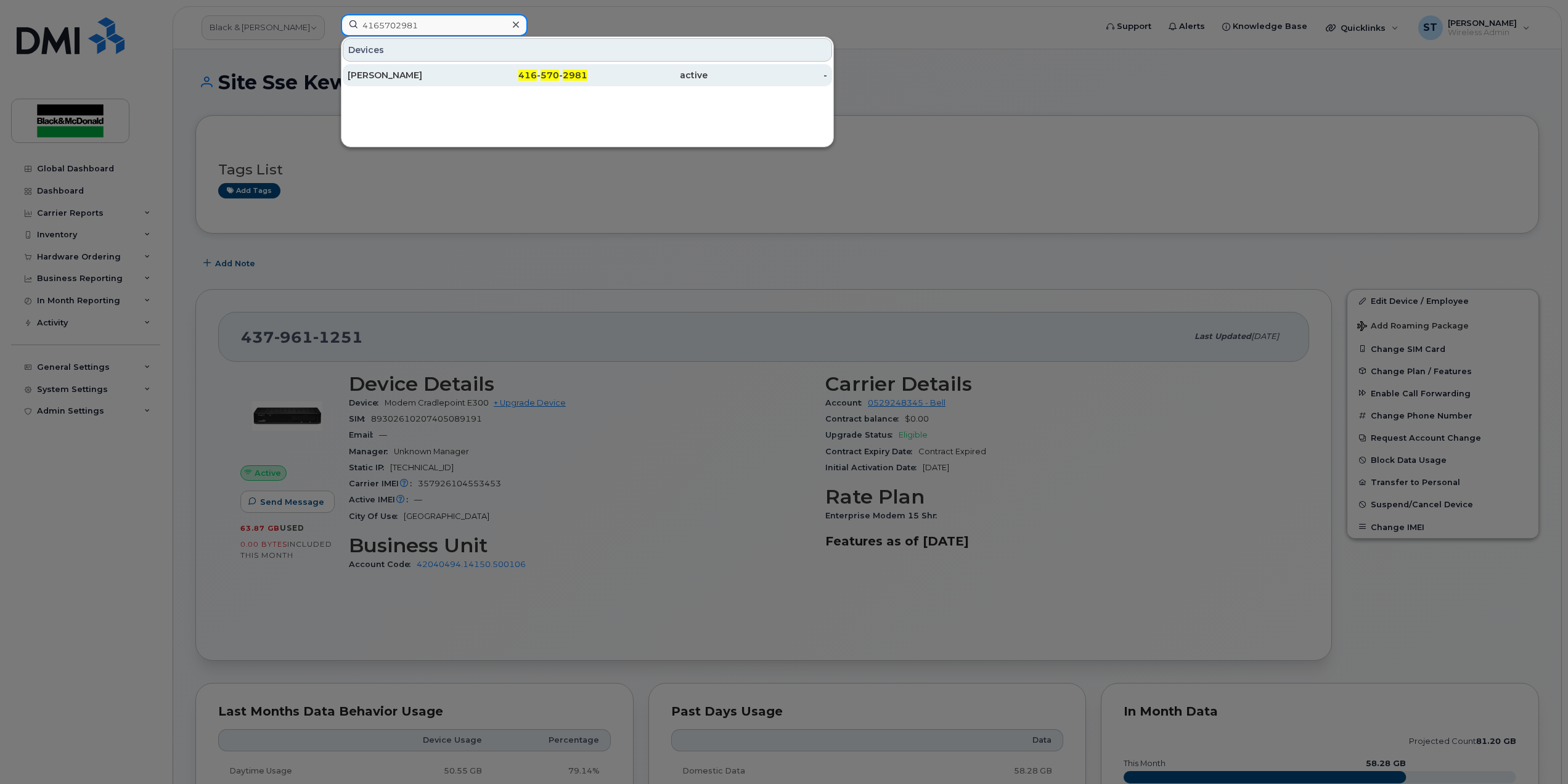
type input "4165702981"
click at [366, 77] on div "[PERSON_NAME]" at bounding box center [407, 76] width 120 height 12
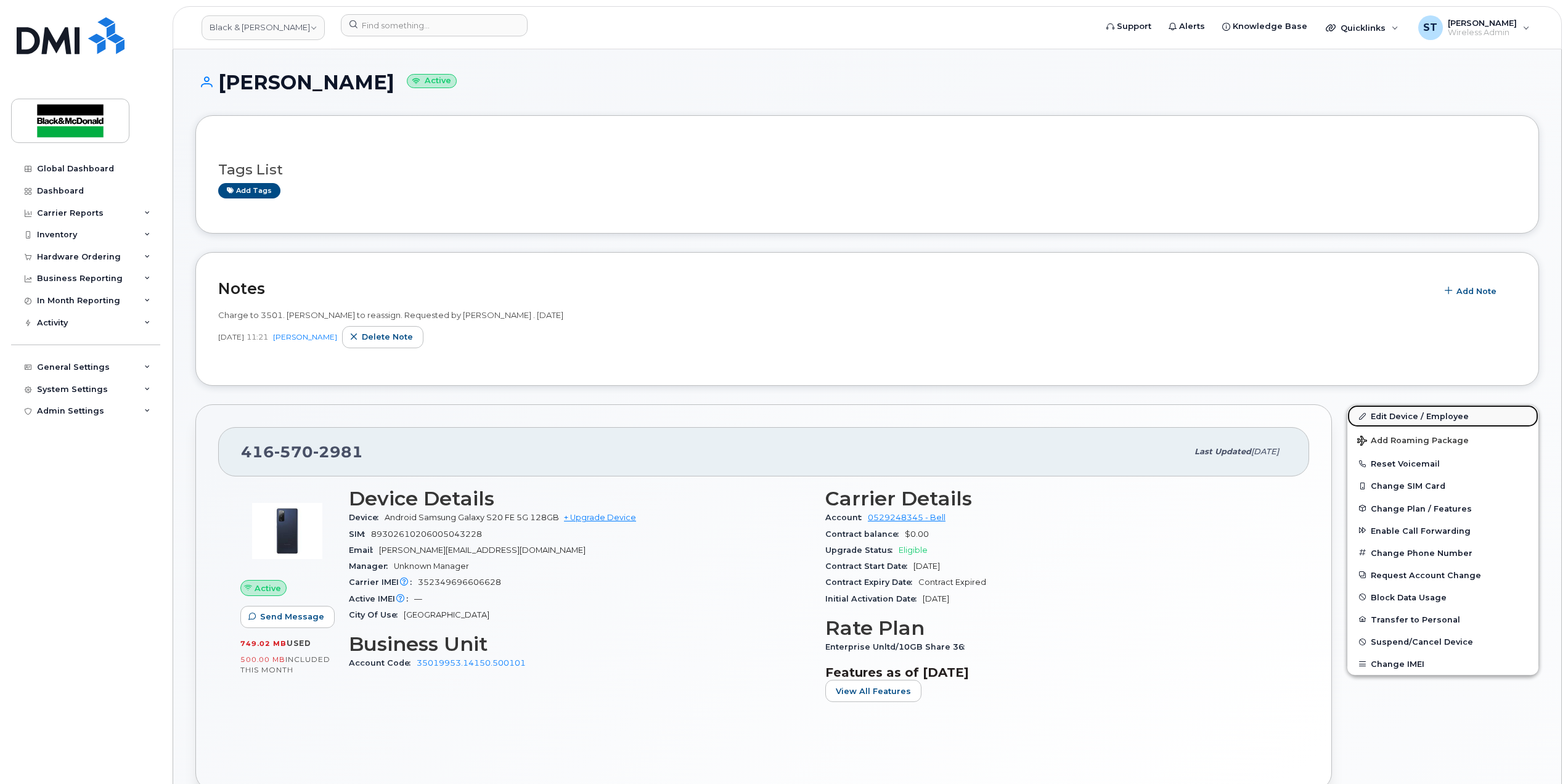
click at [1462, 414] on link "Edit Device / Employee" at bounding box center [1442, 416] width 191 height 22
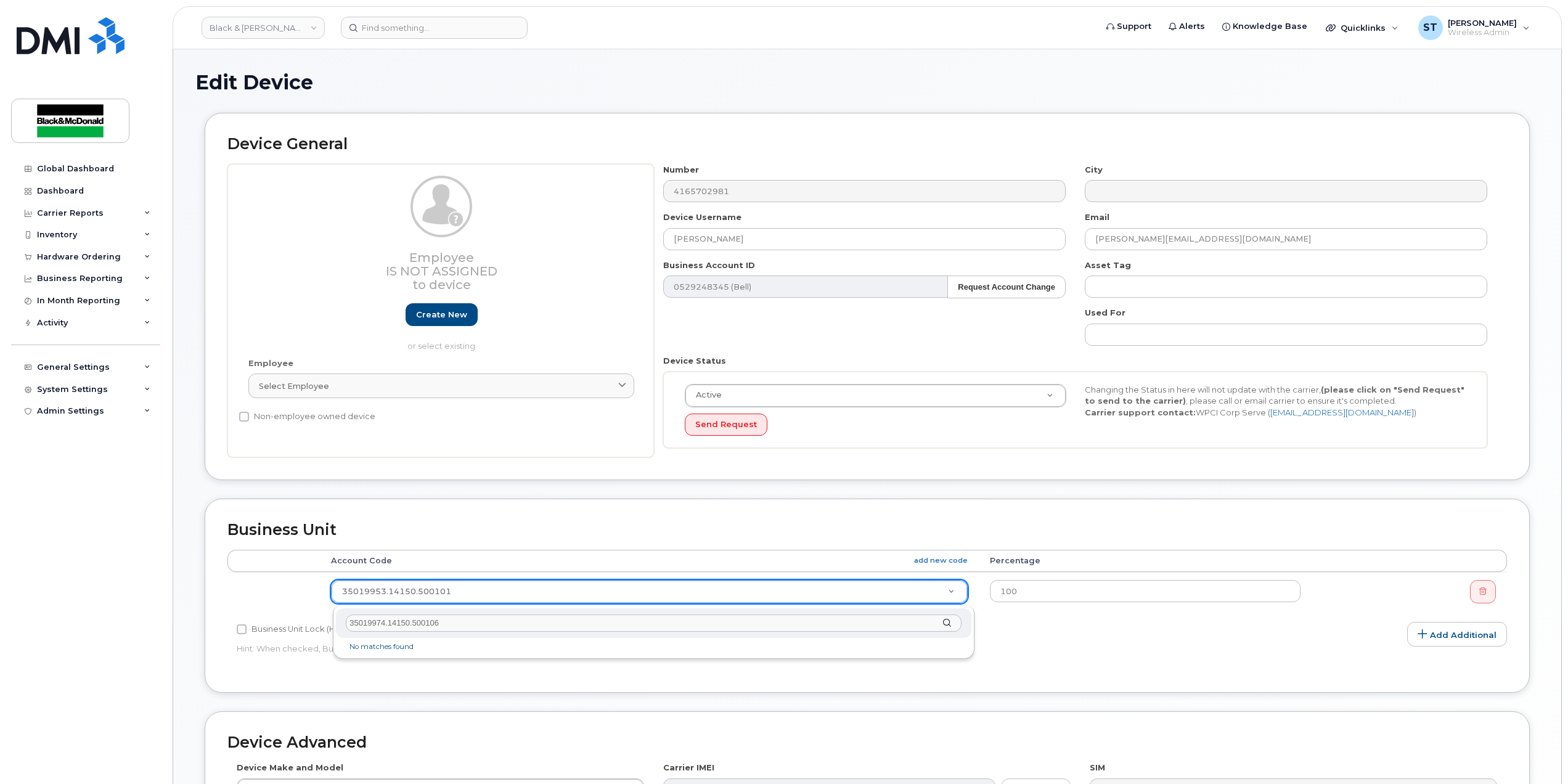
type input "35019974.14150.500106"
click at [483, 627] on input "35019974.14150.500106" at bounding box center [654, 623] width 616 height 18
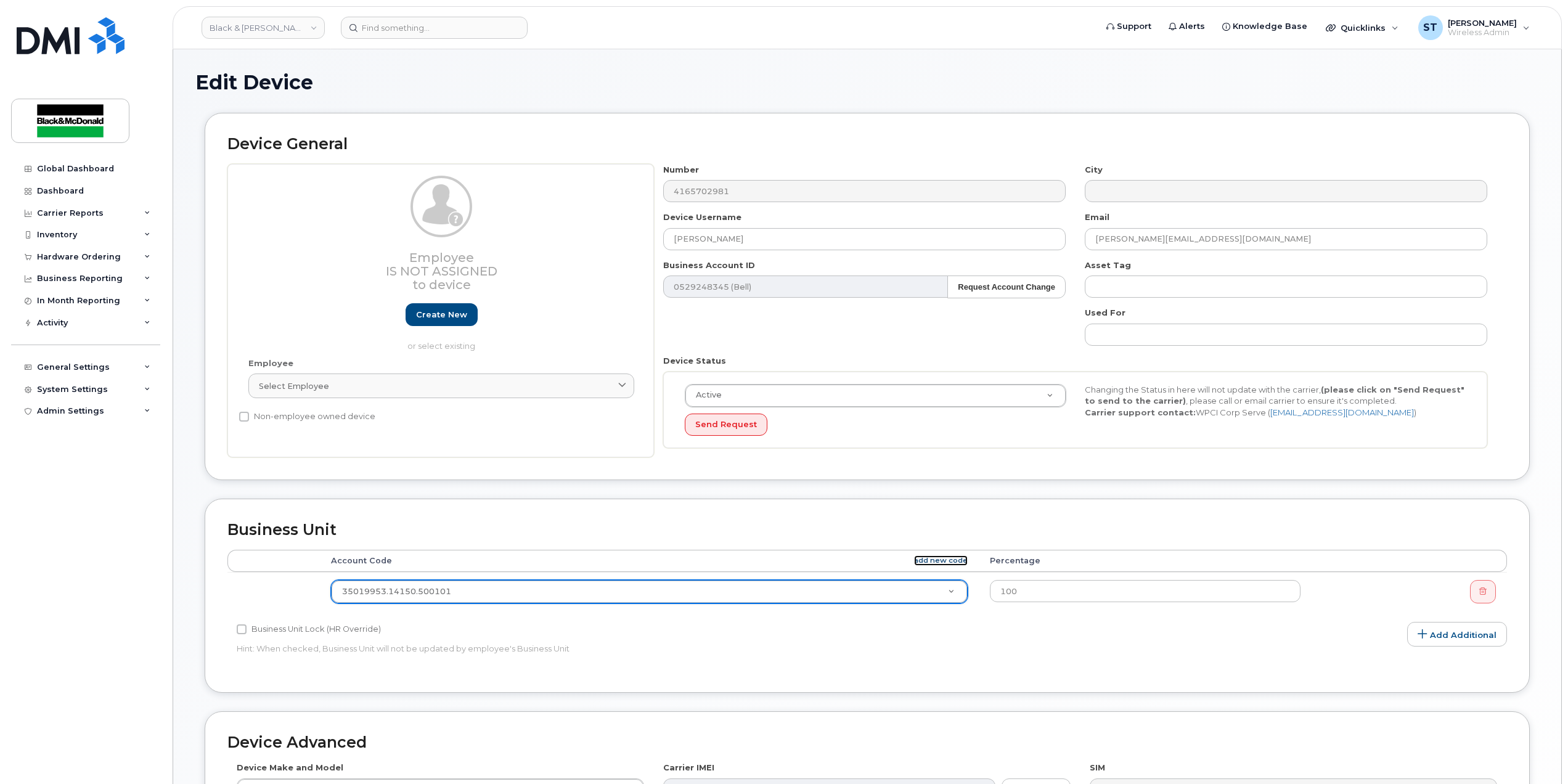
click at [943, 563] on link "add new code" at bounding box center [941, 560] width 54 height 10
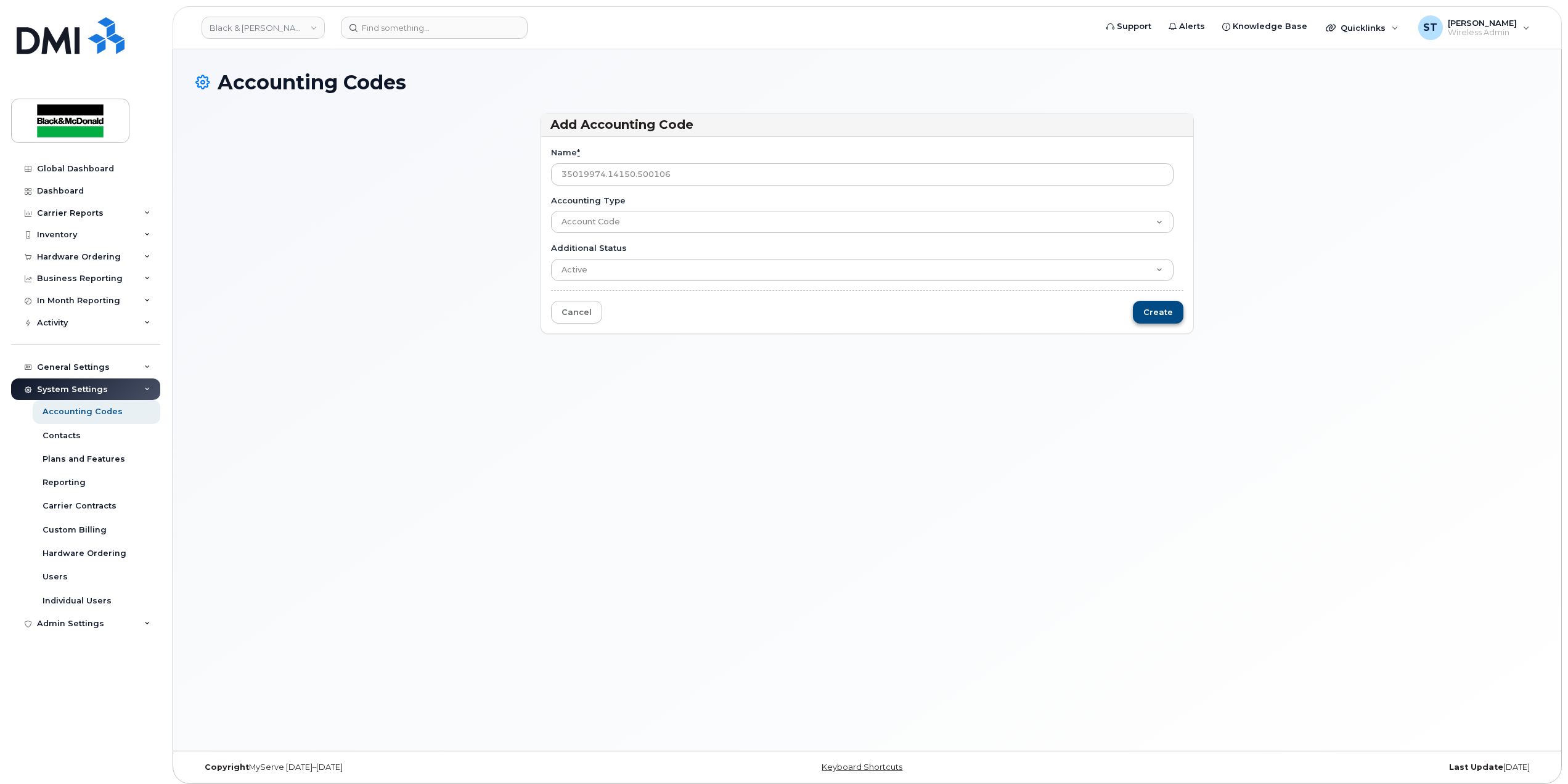
type input "35019974.14150.500106"
click at [1140, 312] on input "Create" at bounding box center [1158, 312] width 51 height 23
type input "Saving..."
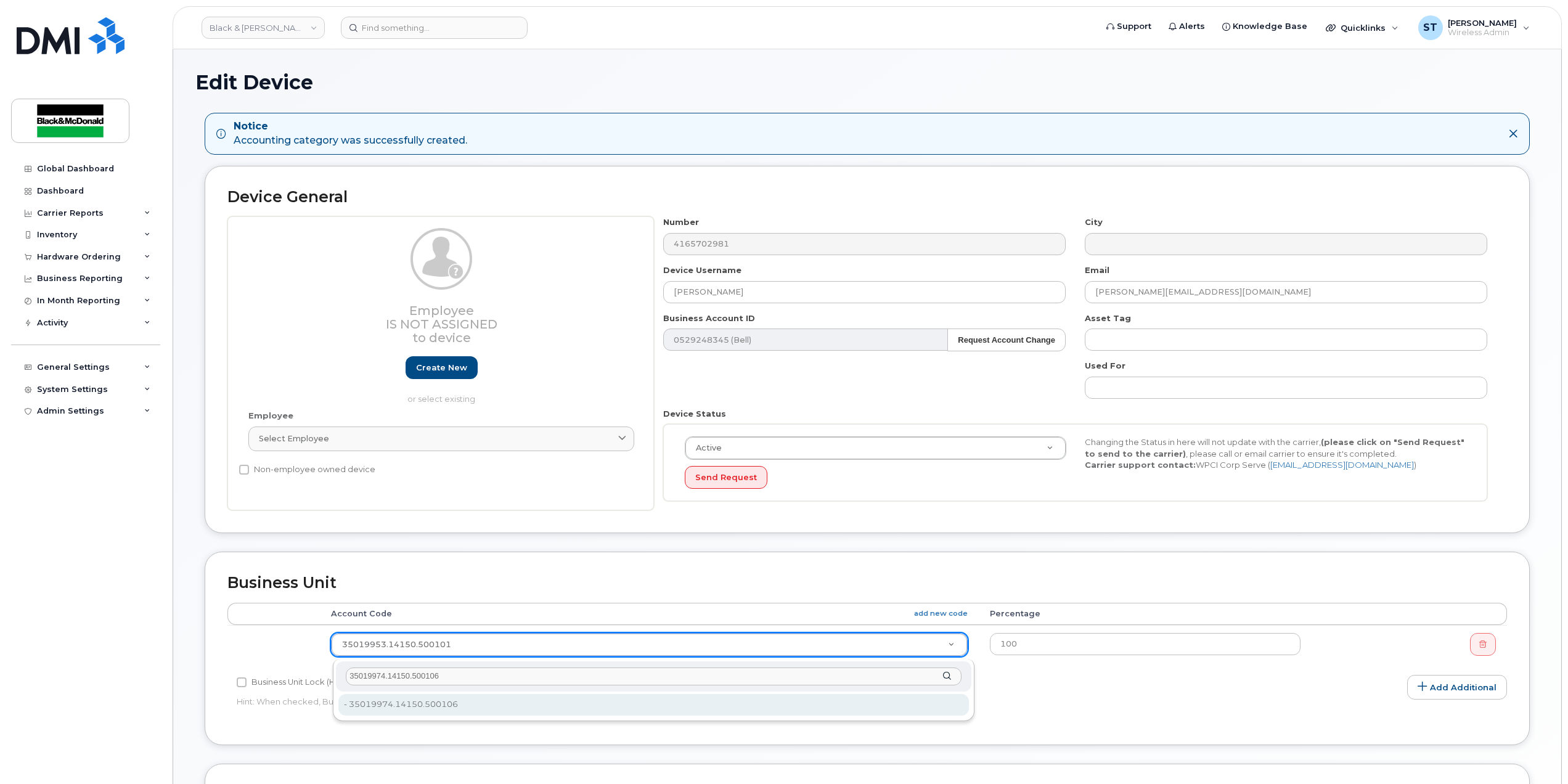
type input "35019974.14150.500106"
type input "35845062"
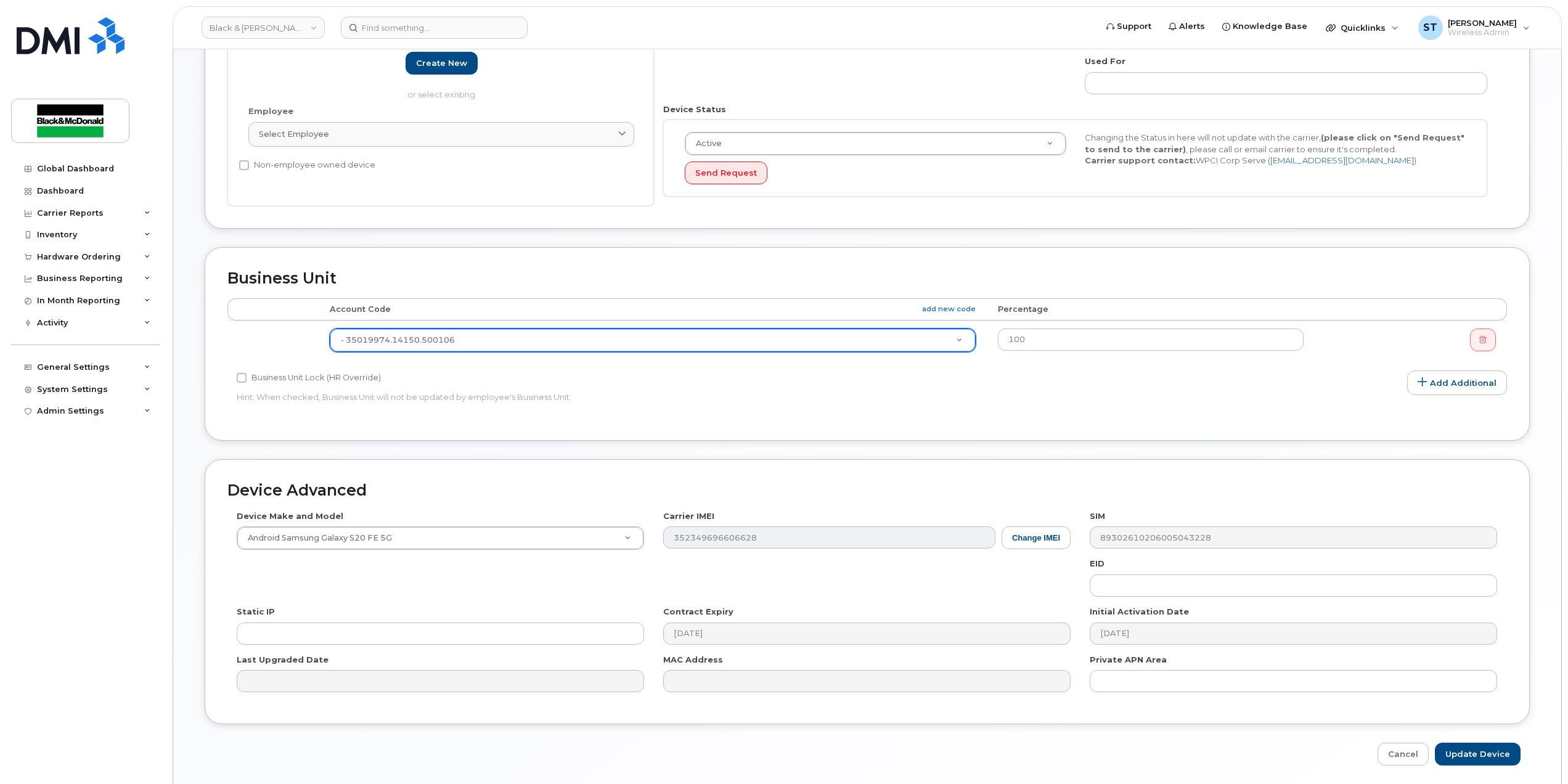
scroll to position [353, 0]
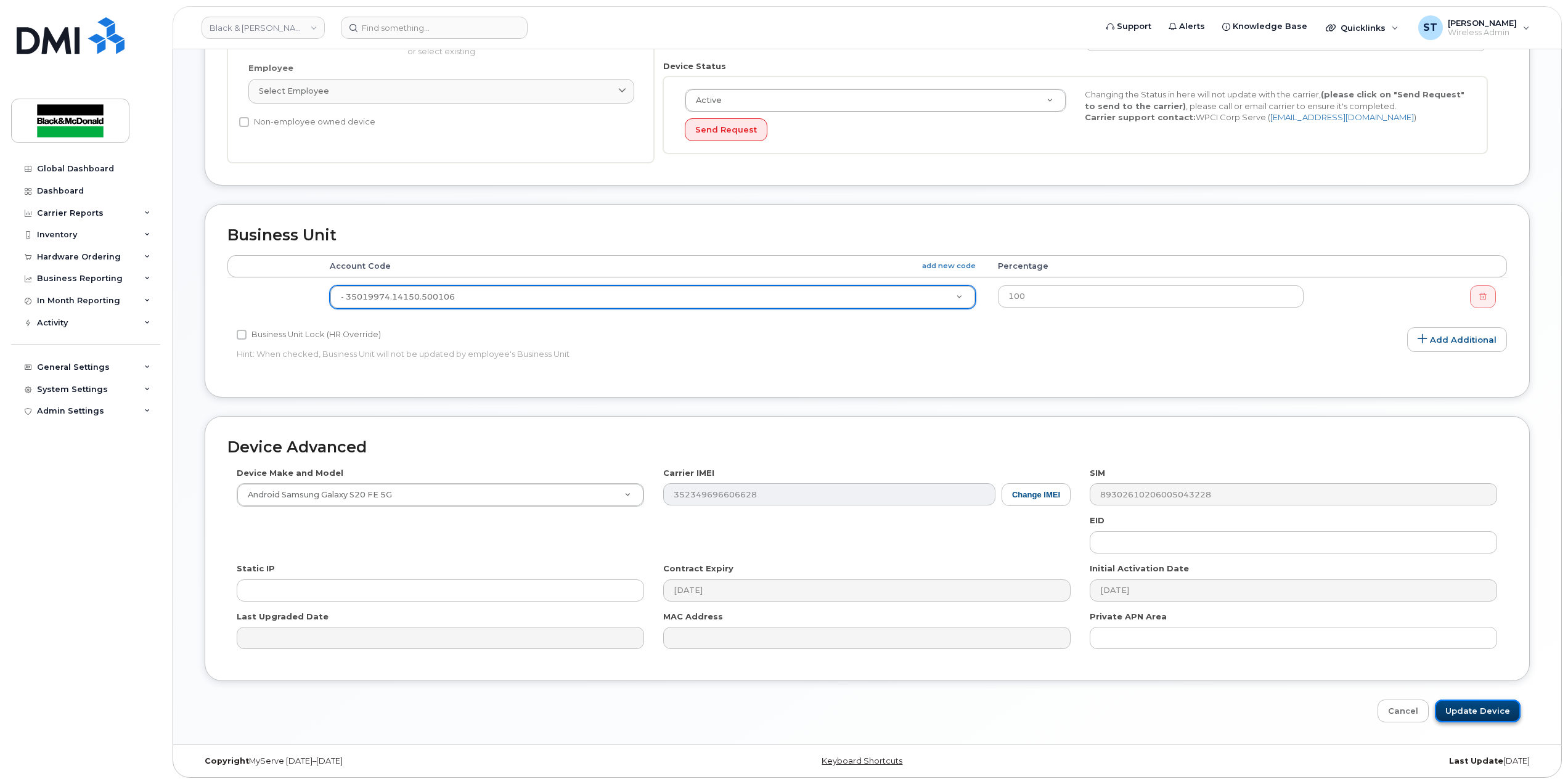
click at [1460, 720] on input "Update Device" at bounding box center [1477, 711] width 86 height 23
type input "Saving..."
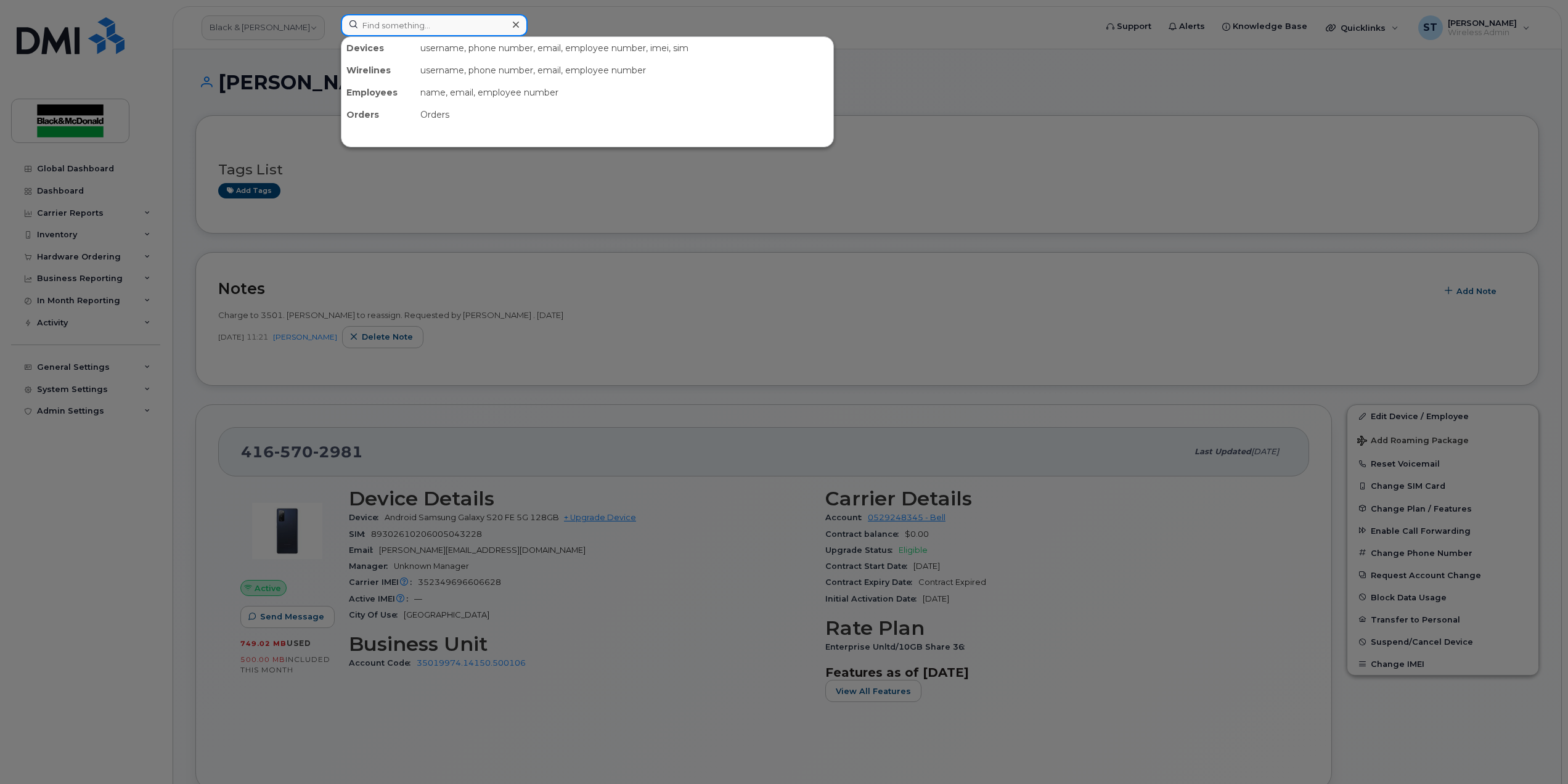
click at [445, 21] on input at bounding box center [434, 25] width 187 height 22
paste input "4167173057"
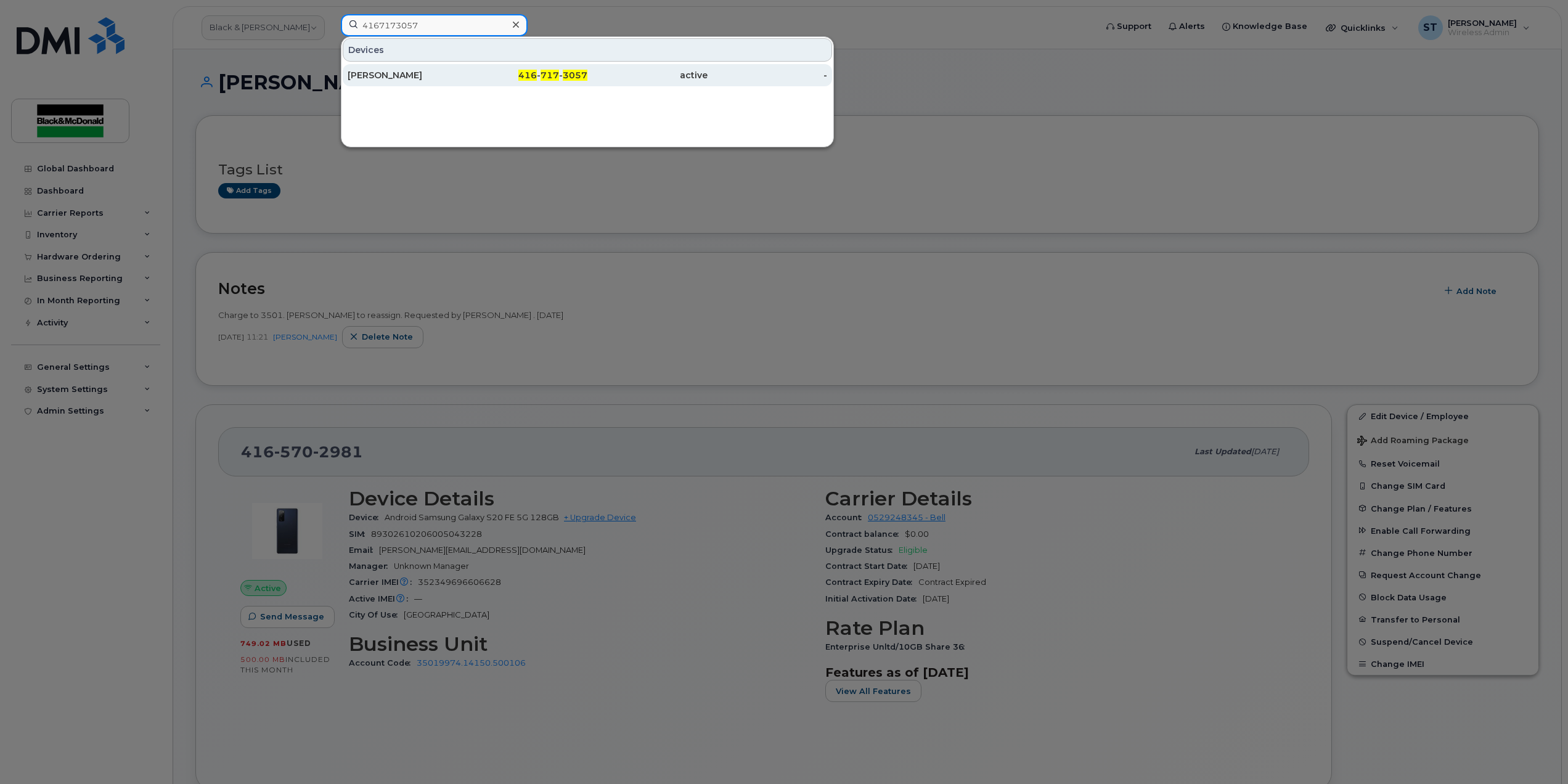
type input "4167173057"
click at [391, 73] on div "[PERSON_NAME]" at bounding box center [407, 76] width 120 height 12
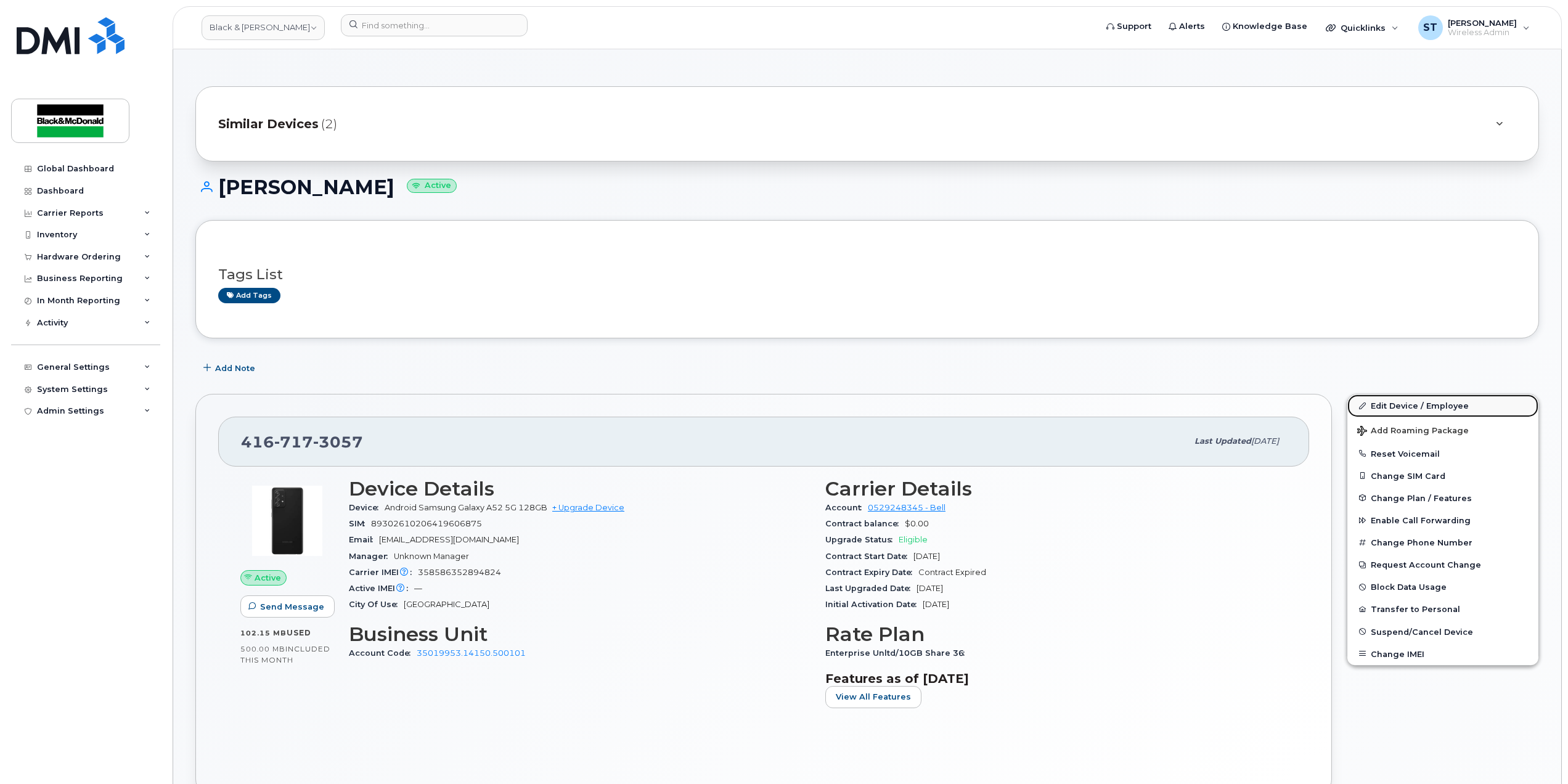
click at [1405, 404] on link "Edit Device / Employee" at bounding box center [1442, 406] width 191 height 22
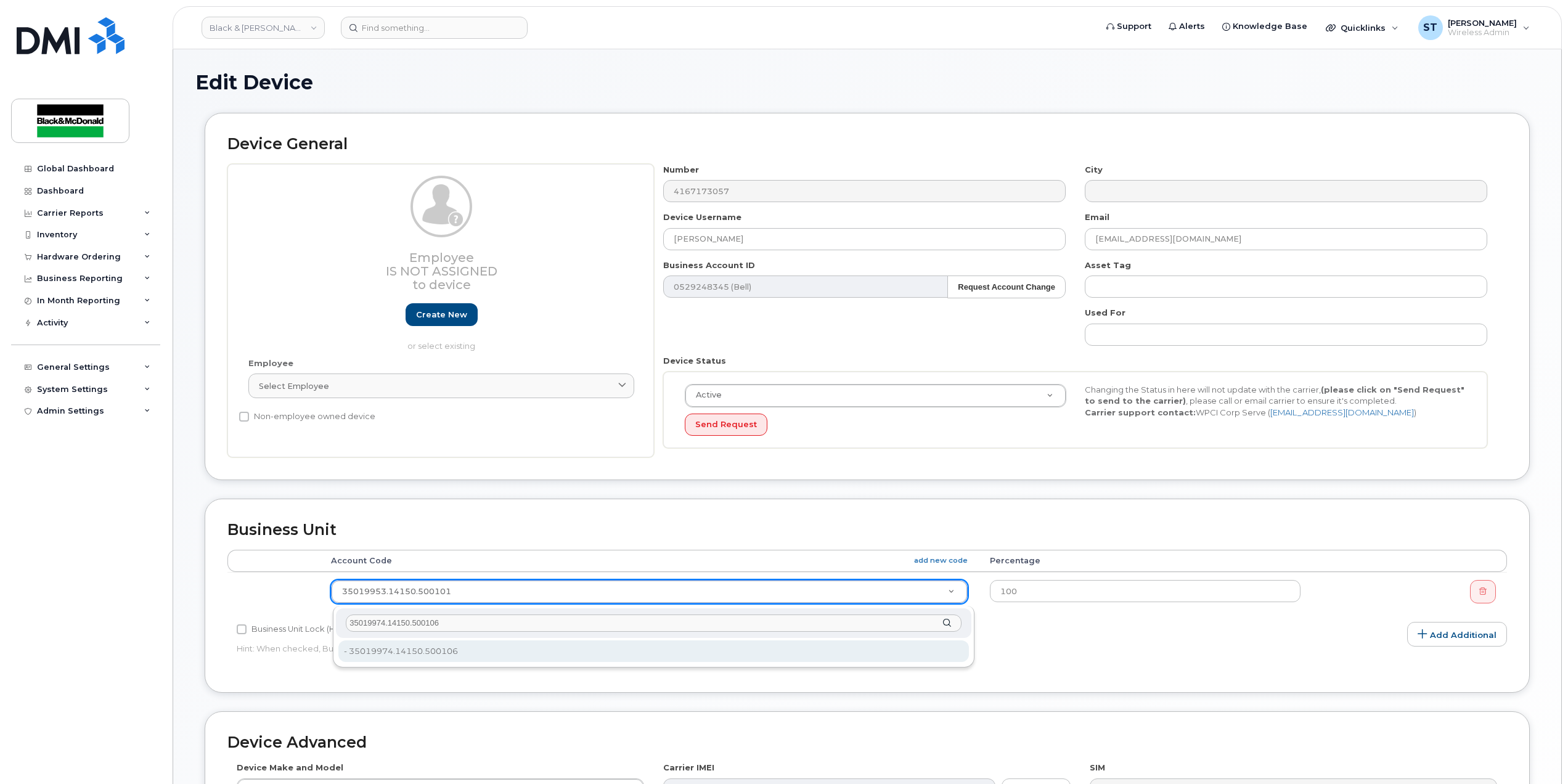
type input "35019974.14150.500106"
type input "35845062"
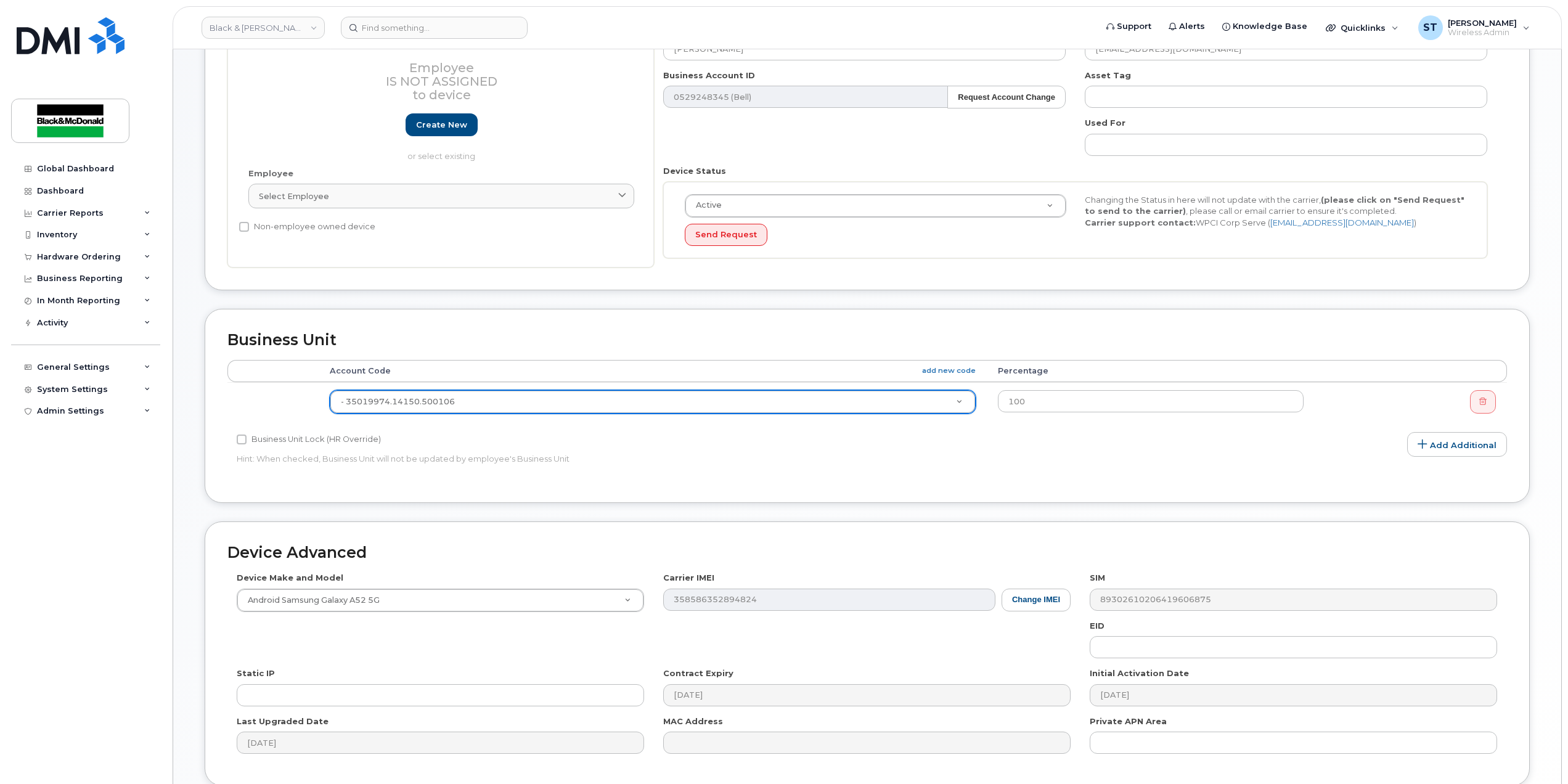
scroll to position [299, 0]
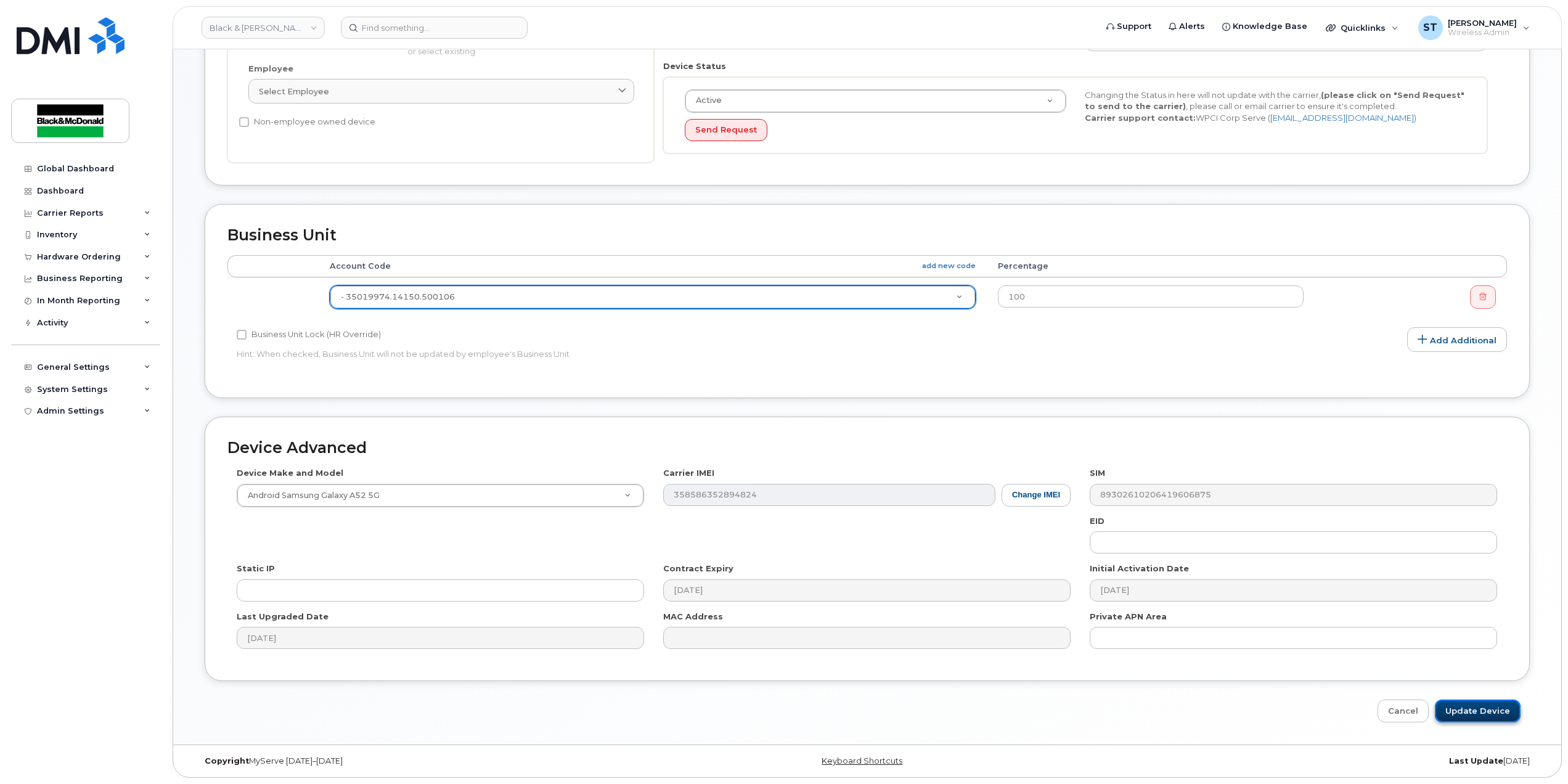
click at [1460, 715] on input "Update Device" at bounding box center [1477, 711] width 86 height 23
type input "Saving..."
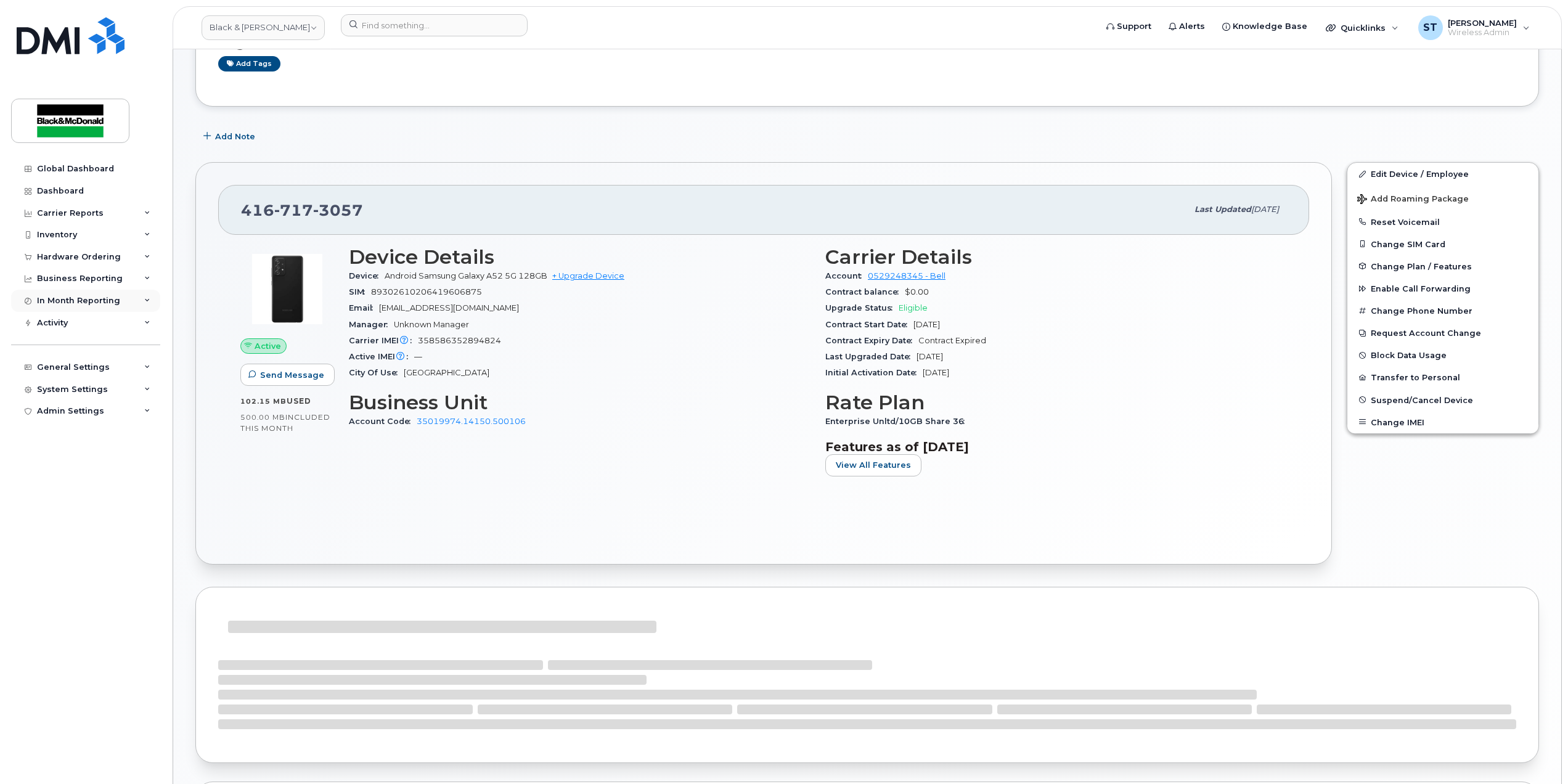
scroll to position [493, 0]
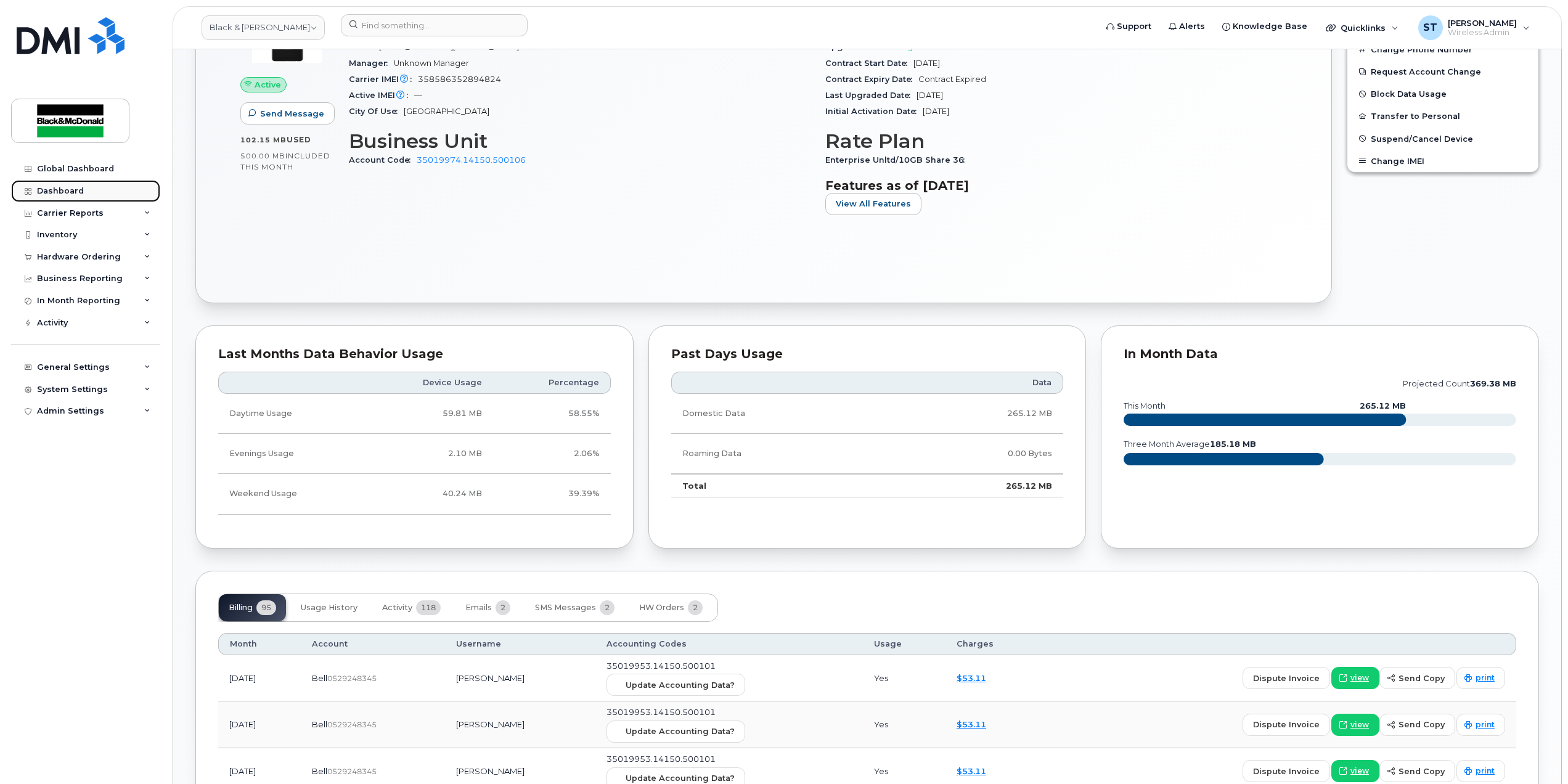
click at [60, 183] on link "Dashboard" at bounding box center [85, 191] width 149 height 22
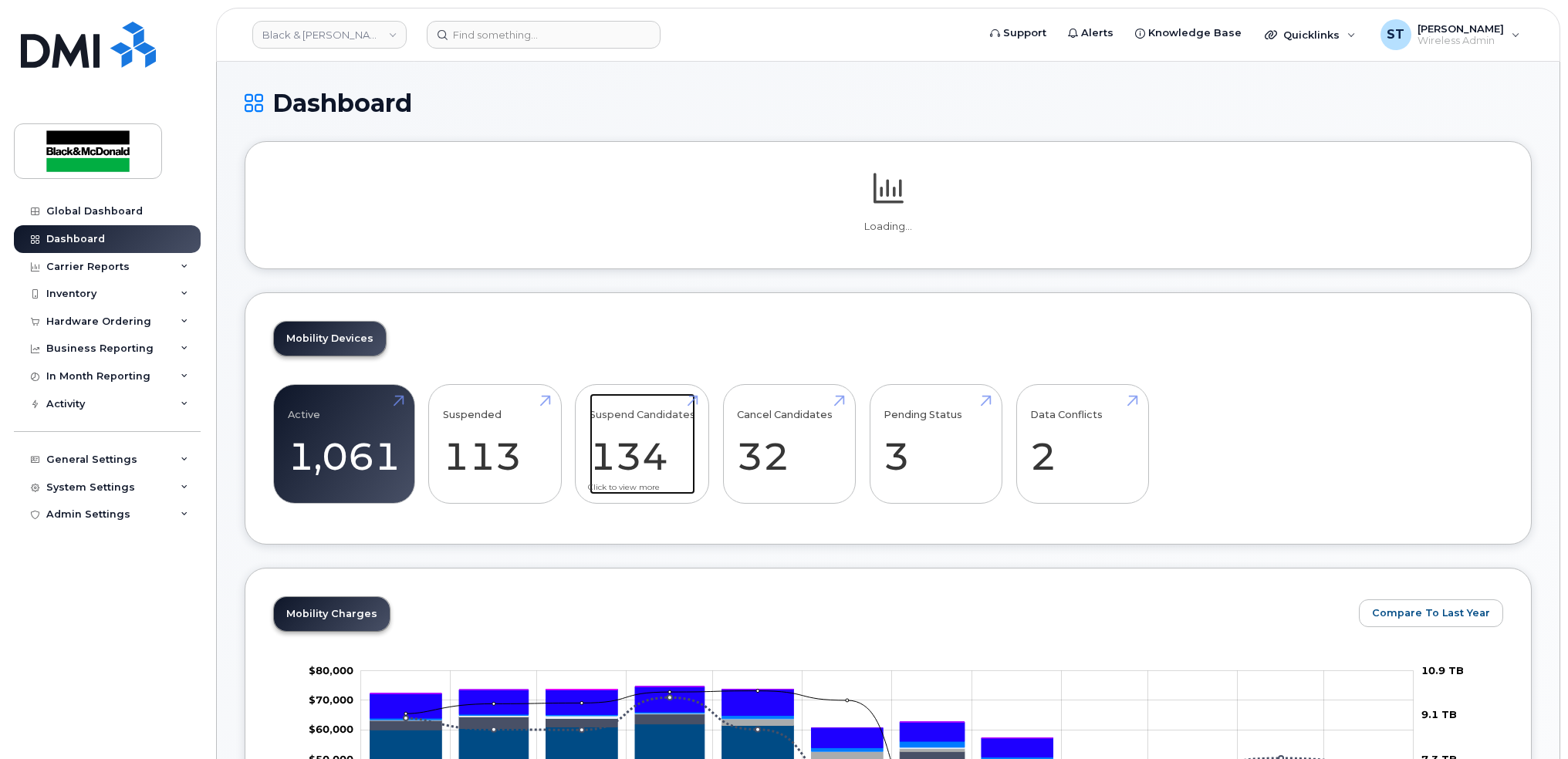
click at [628, 468] on link "Suspend Candidates 134" at bounding box center [642, 444] width 106 height 102
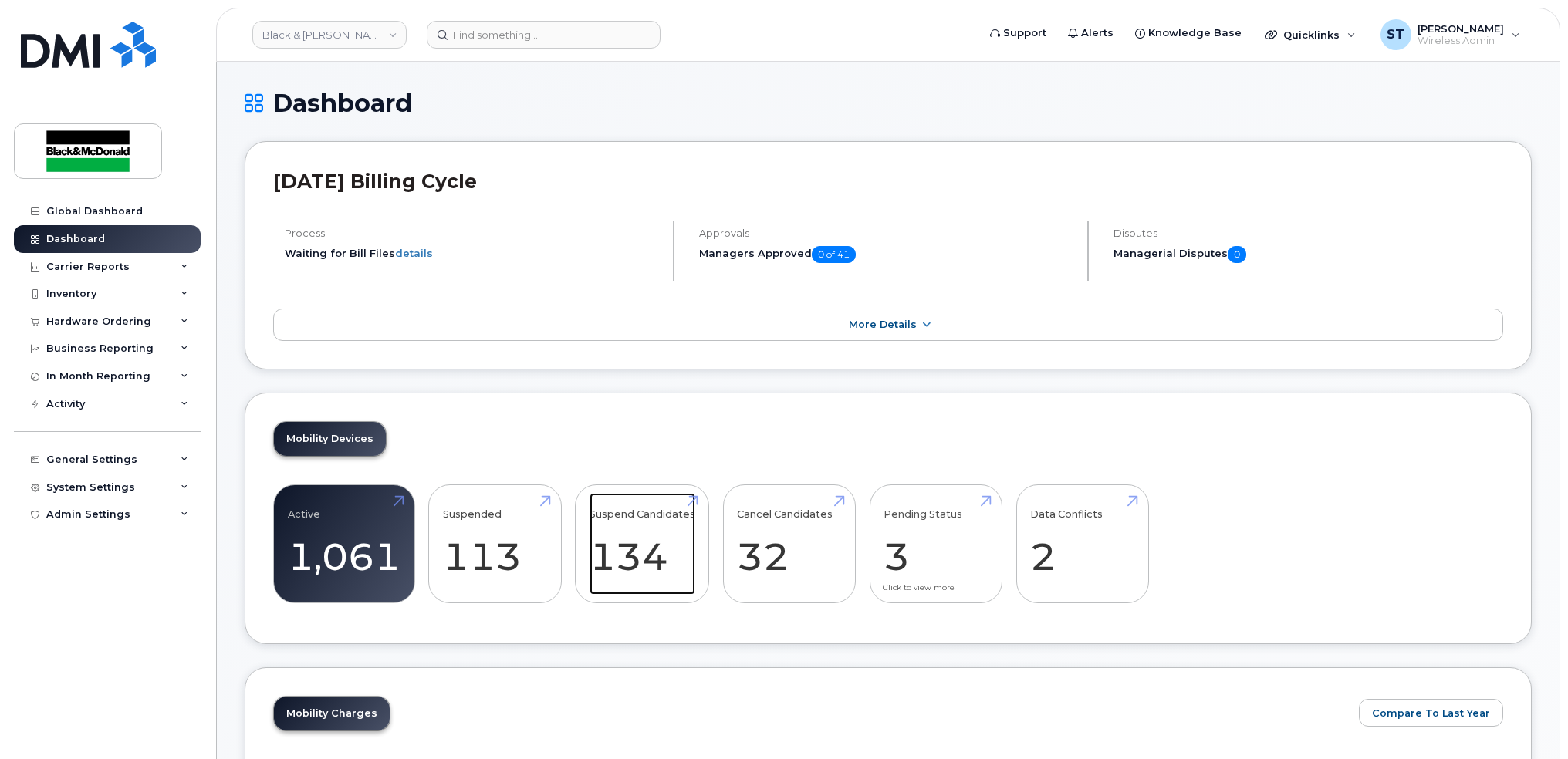
scroll to position [720, 0]
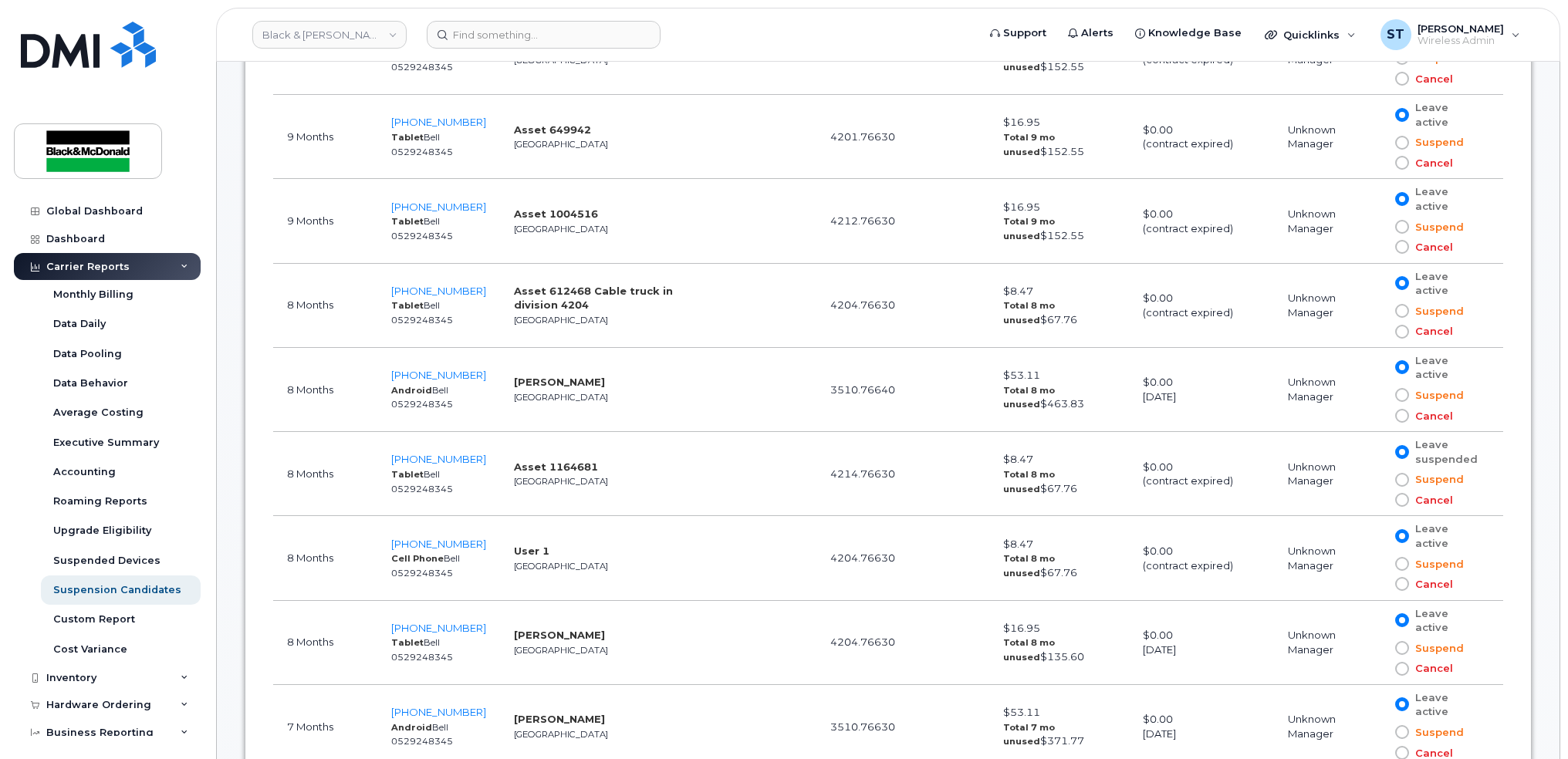
scroll to position [1337, 0]
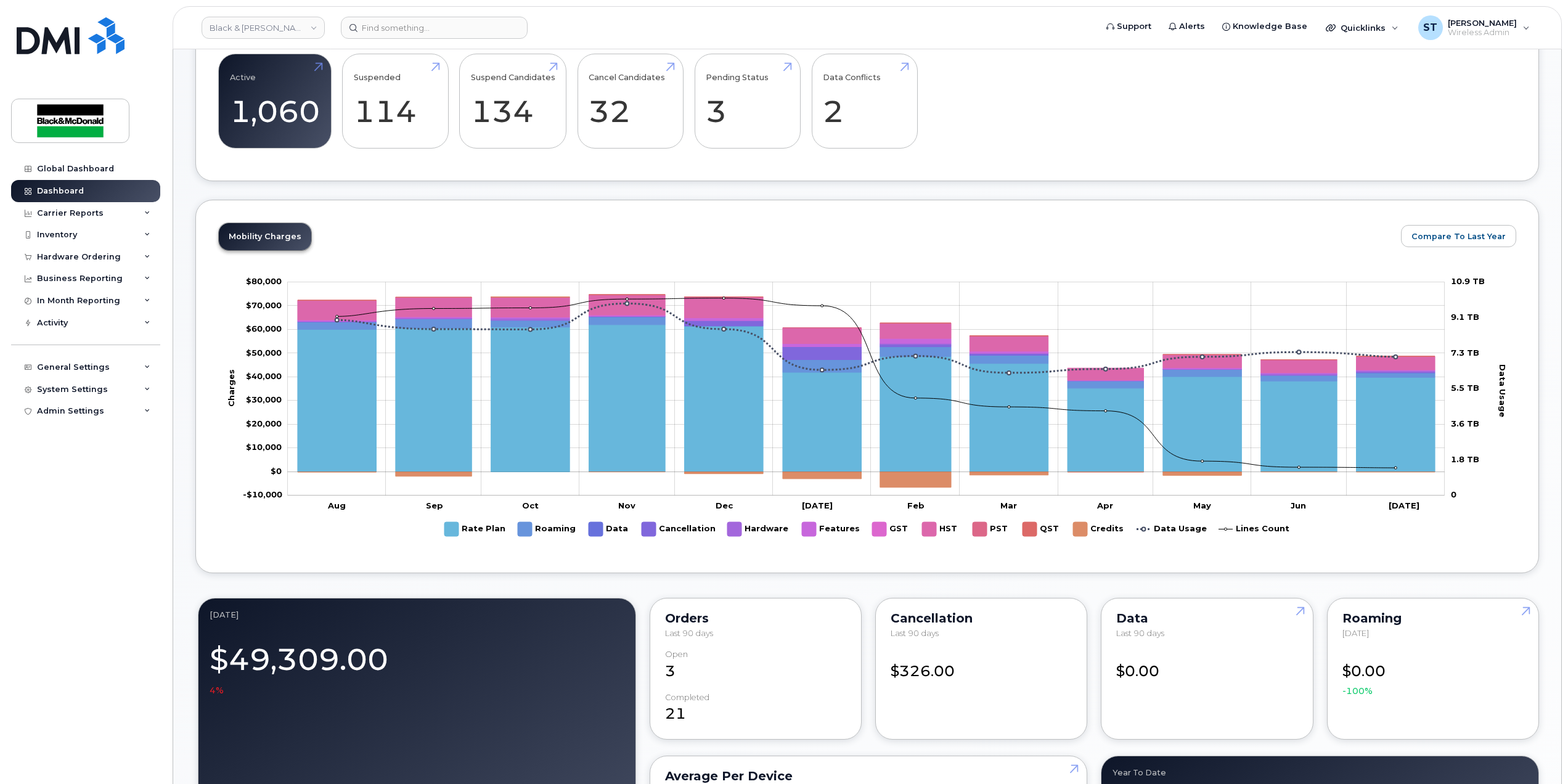
scroll to position [328, 0]
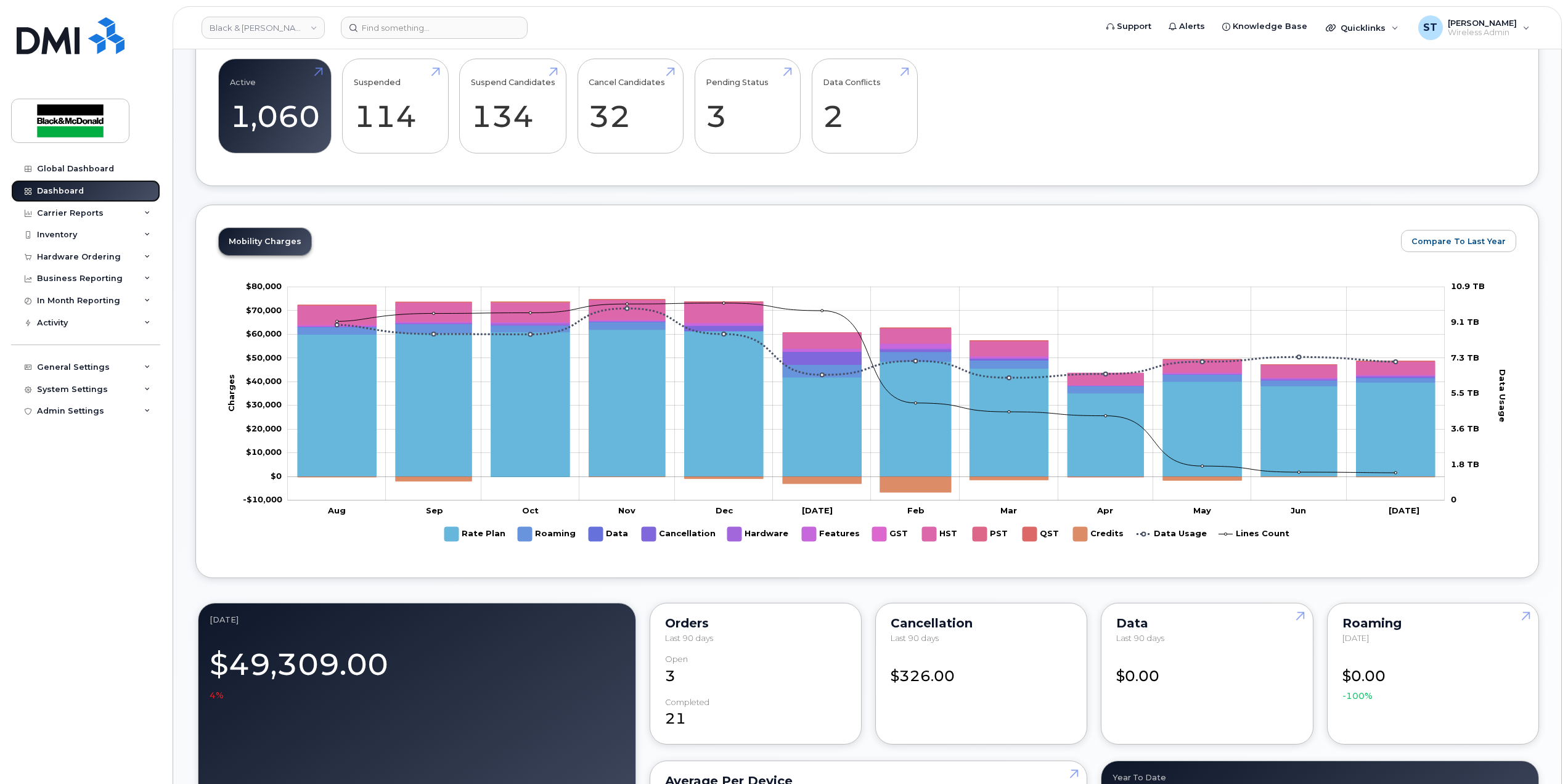
click at [49, 187] on div "Dashboard" at bounding box center [60, 191] width 47 height 10
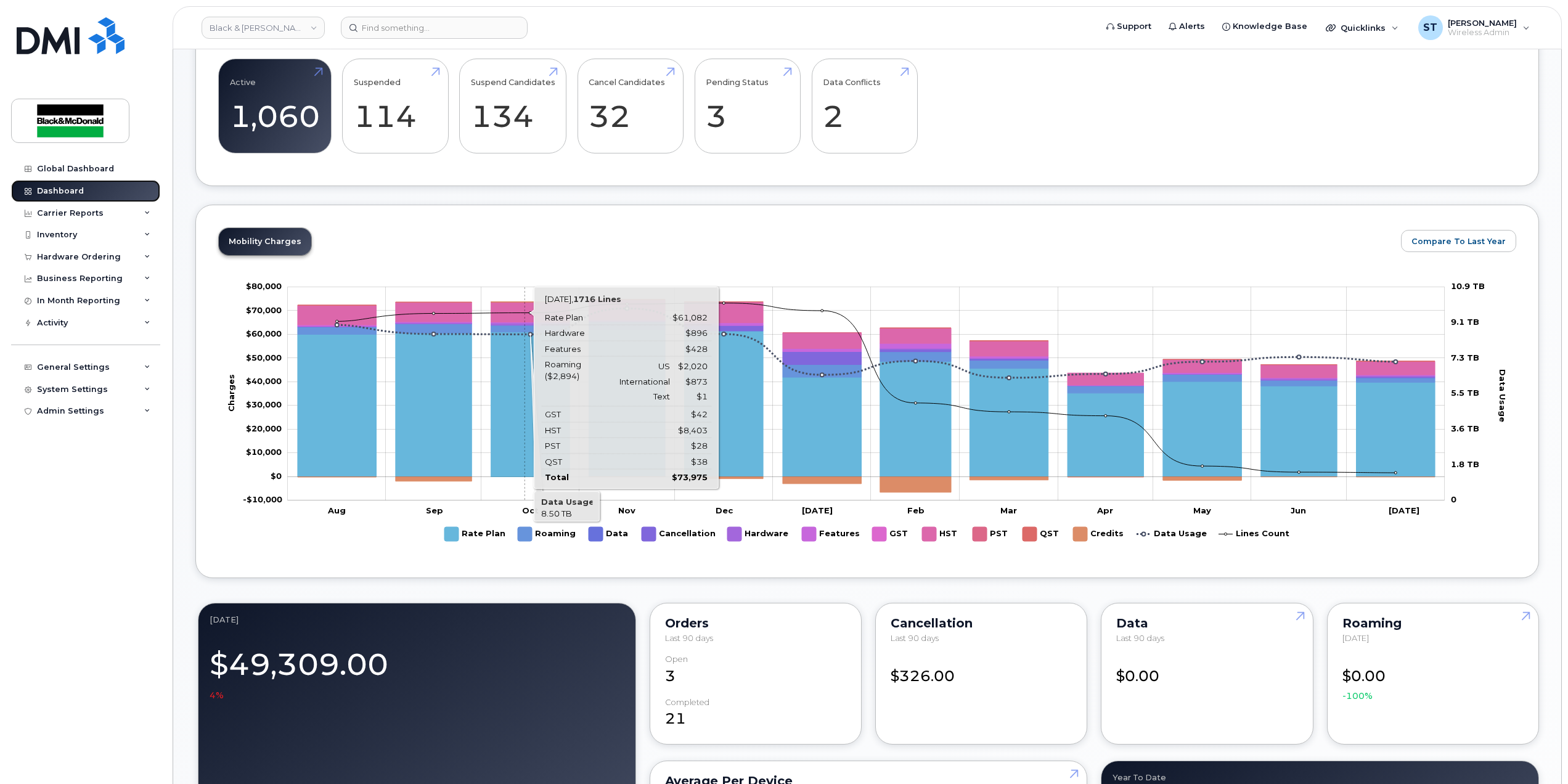
scroll to position [82, 0]
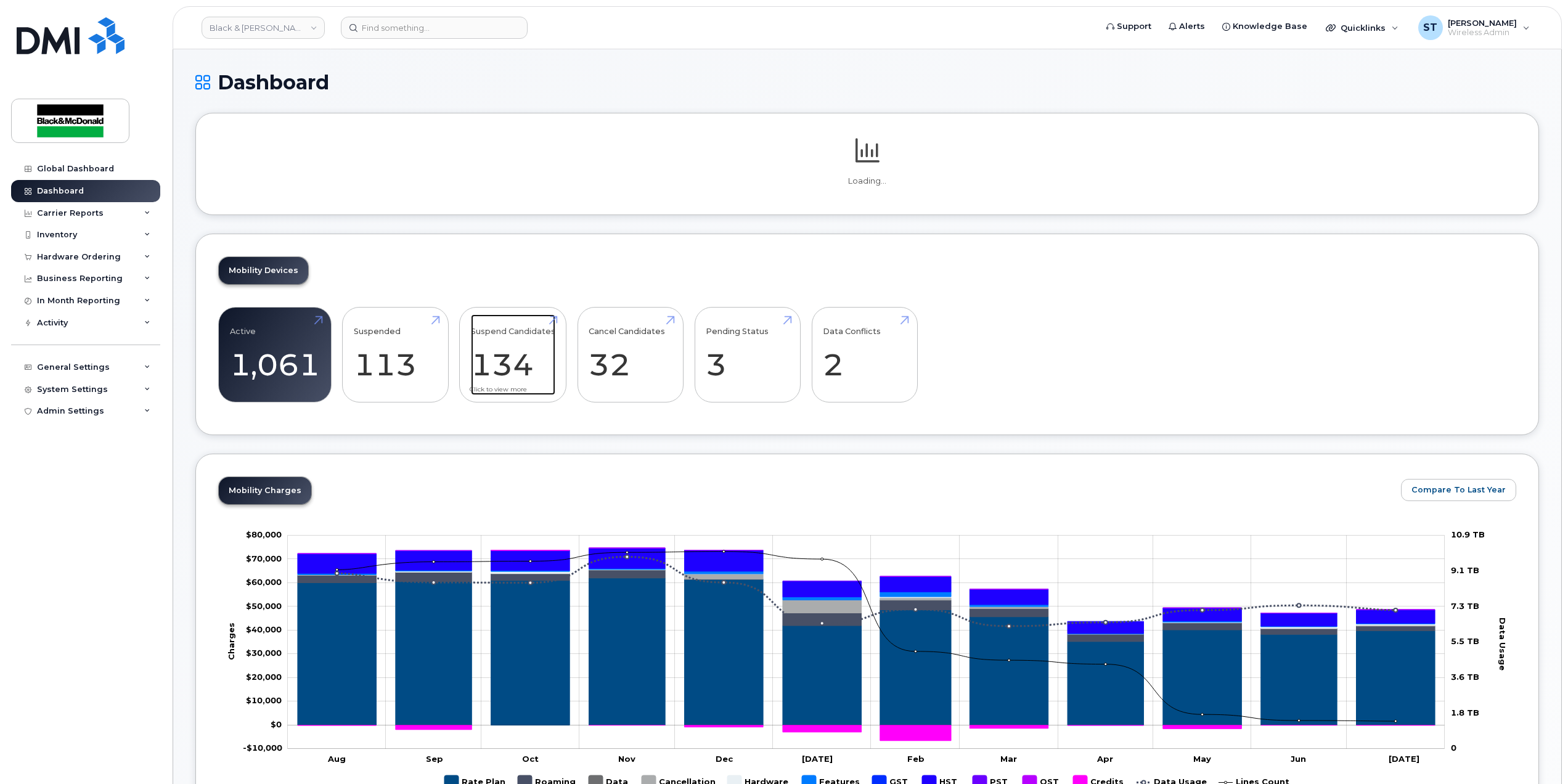
click at [507, 351] on link "Suspend Candidates 134" at bounding box center [513, 355] width 84 height 82
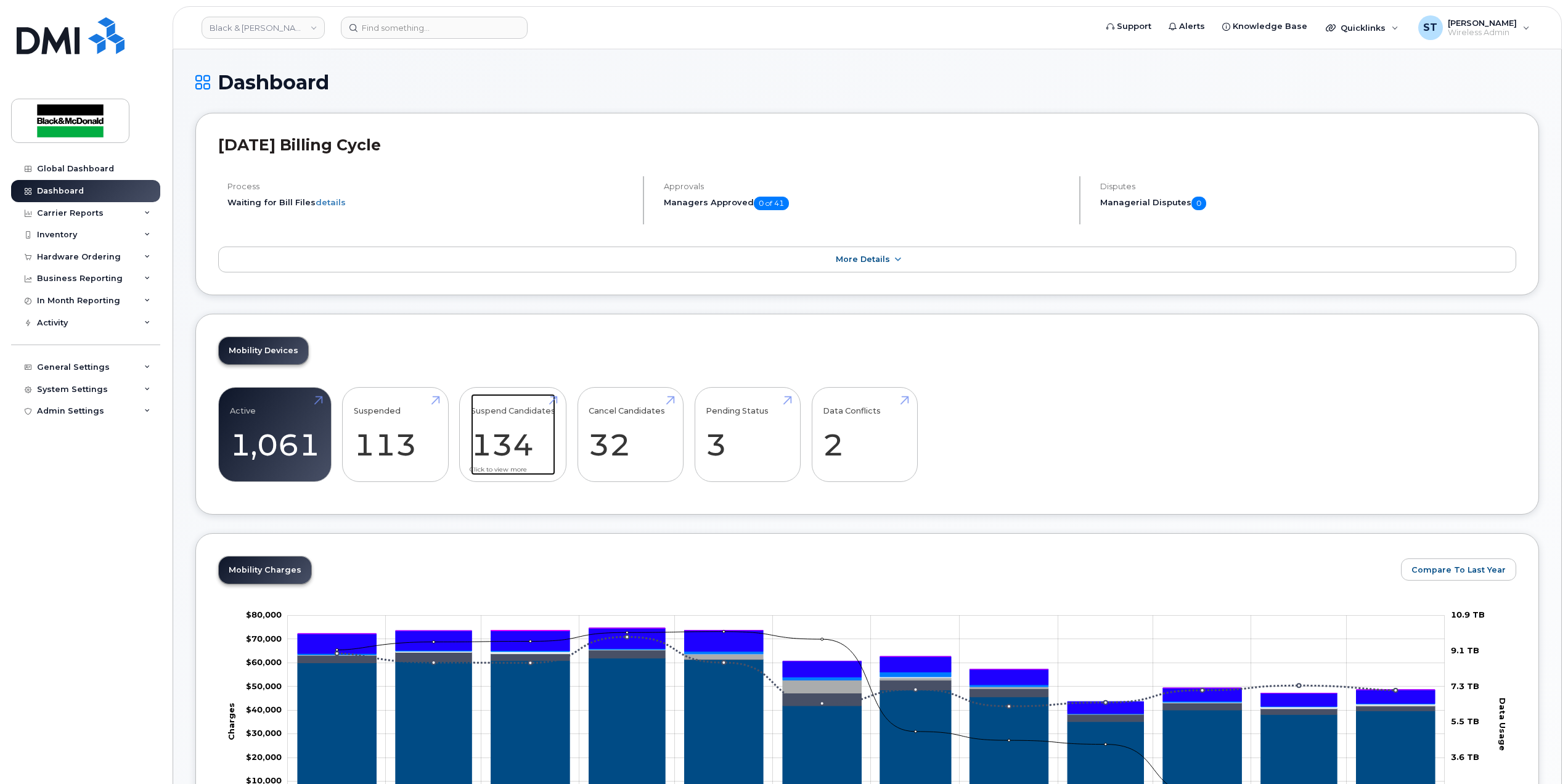
click at [528, 451] on link "Suspend Candidates 134" at bounding box center [513, 435] width 84 height 82
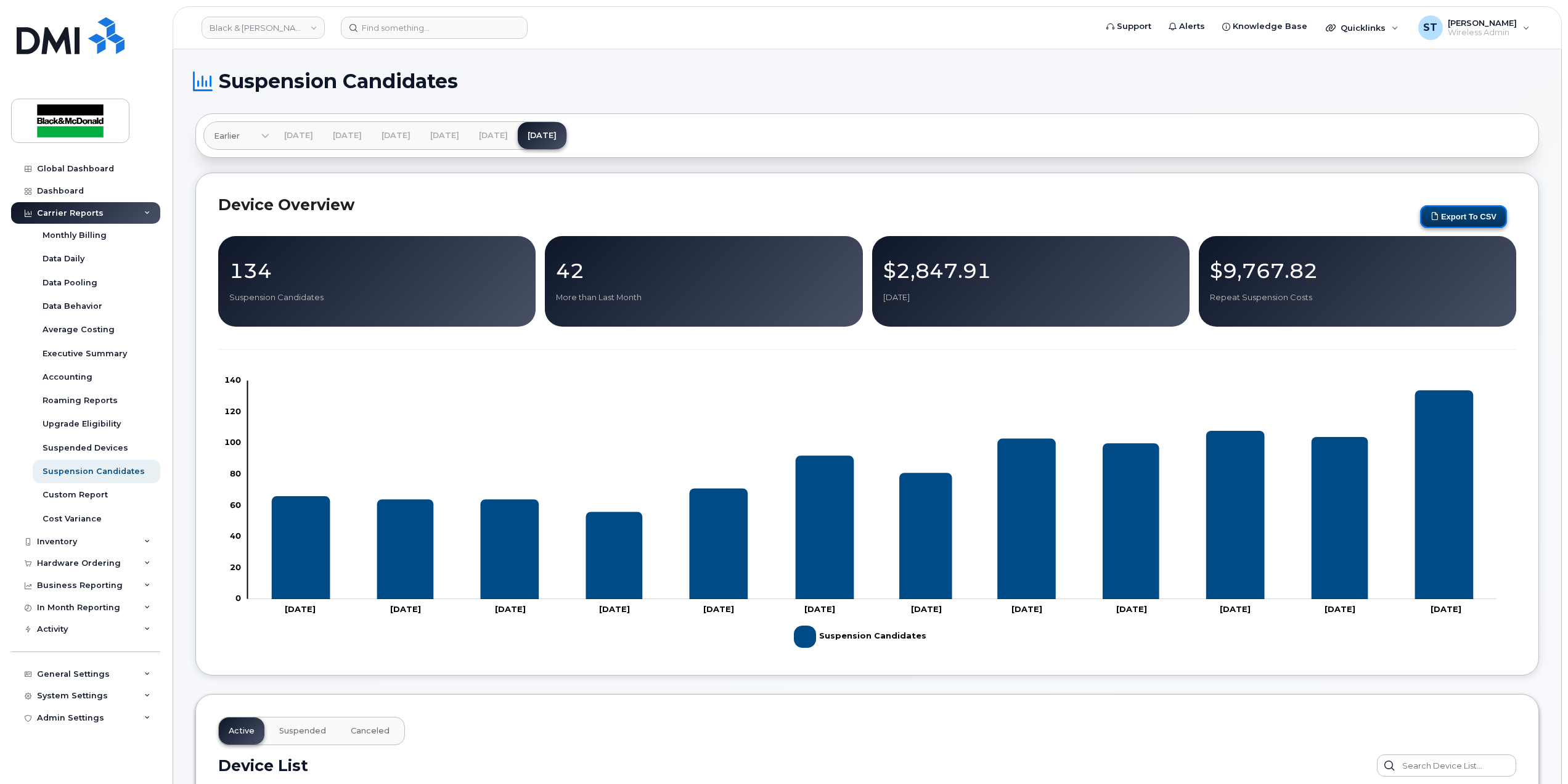
click at [1455, 218] on button "Export to CSV" at bounding box center [1463, 216] width 87 height 23
click at [1460, 222] on button "Export to CSV" at bounding box center [1463, 216] width 87 height 23
